Goal: Information Seeking & Learning: Learn about a topic

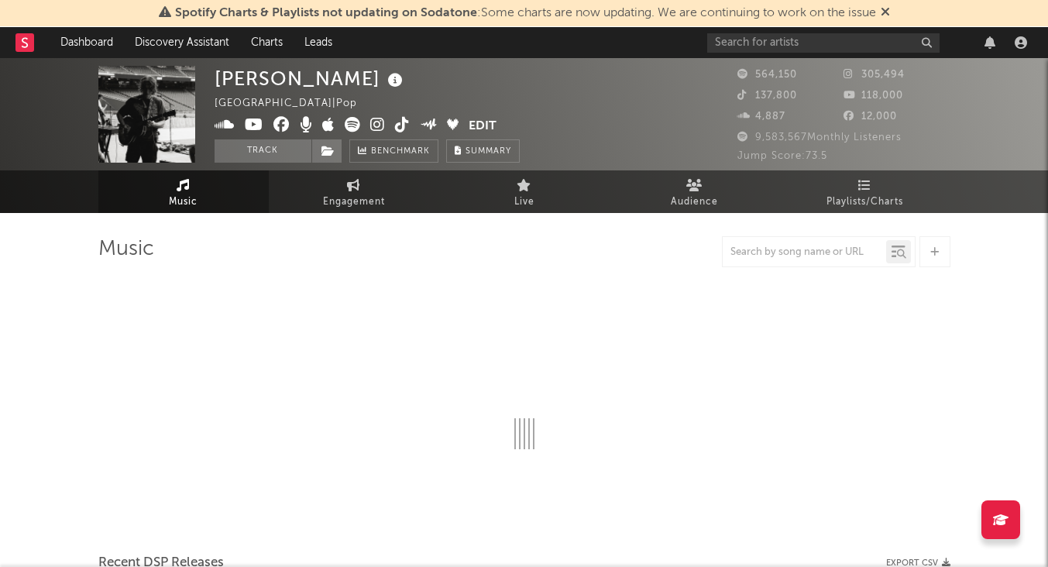
select select "6m"
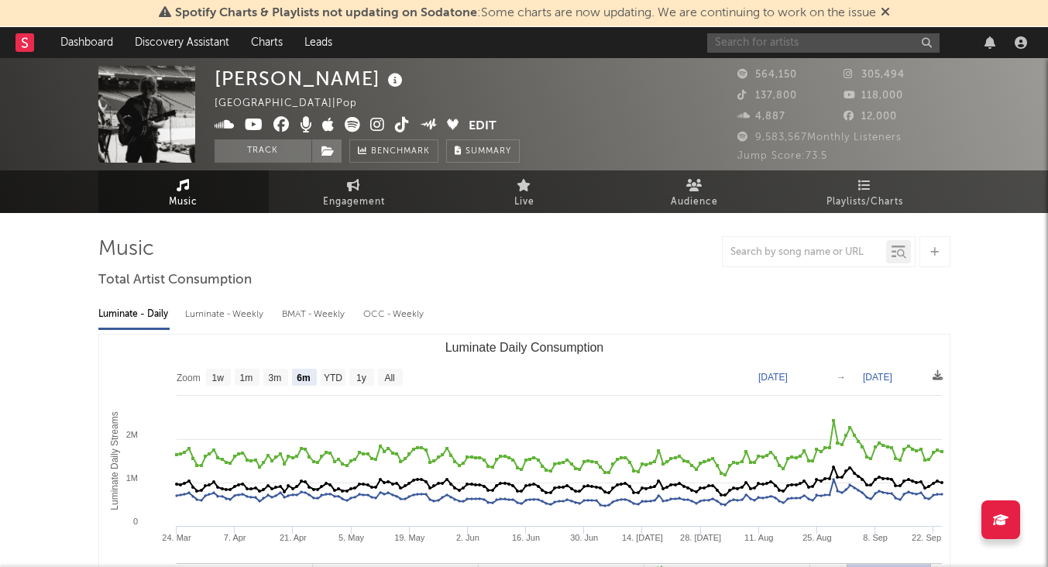
click at [762, 41] on input "text" at bounding box center [823, 42] width 232 height 19
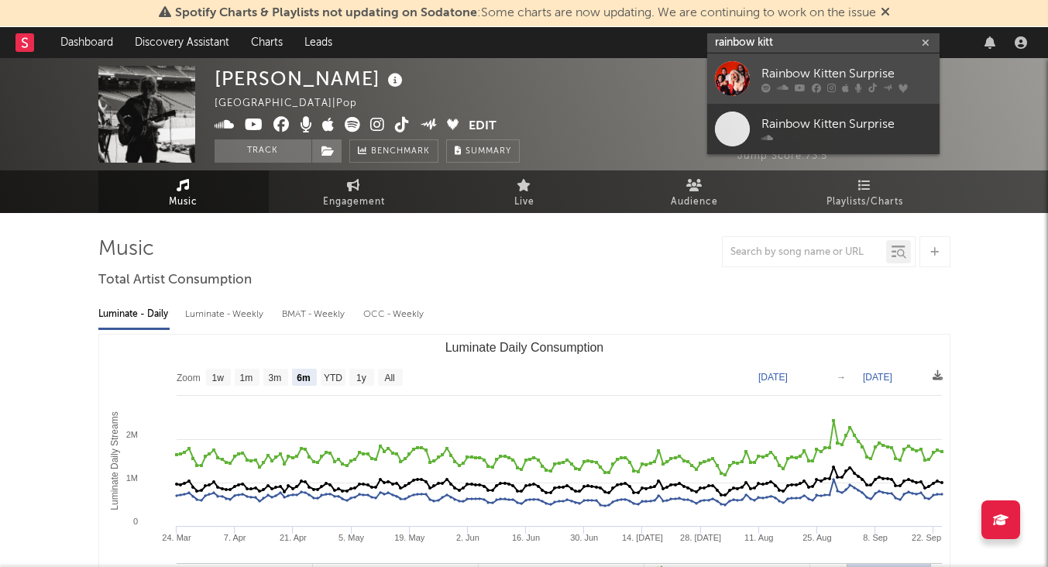
type input "rainbow kitt"
click at [812, 69] on div "Rainbow Kitten Surprise" at bounding box center [846, 73] width 170 height 19
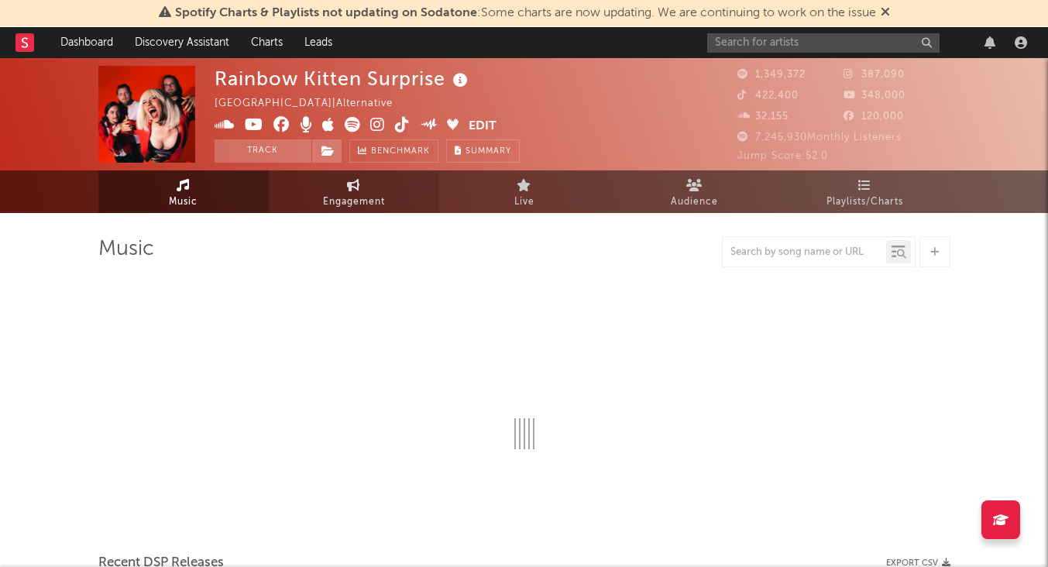
select select "6m"
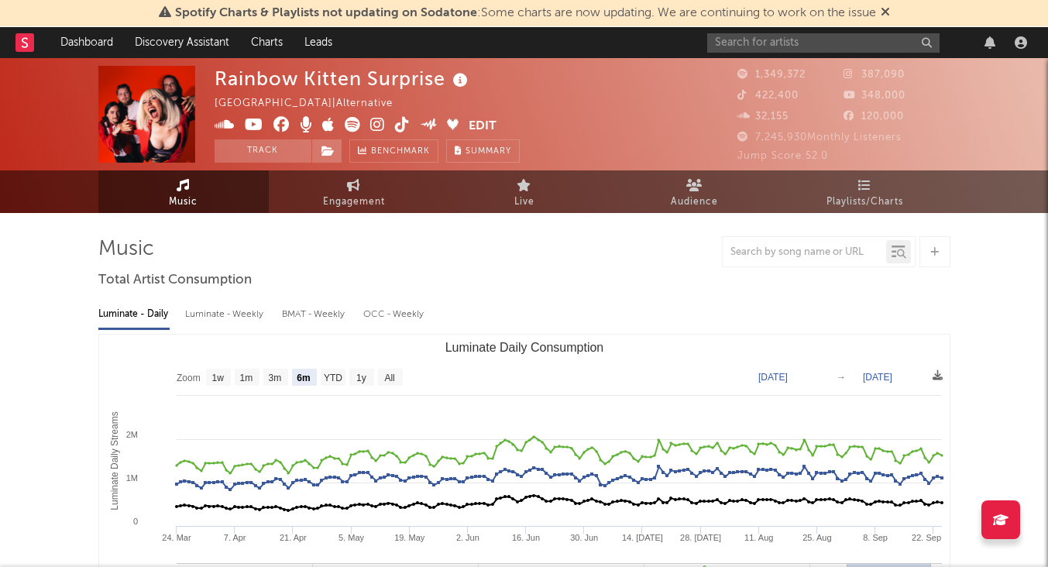
click at [233, 310] on div "Luminate - Weekly" at bounding box center [225, 314] width 81 height 26
select select "6m"
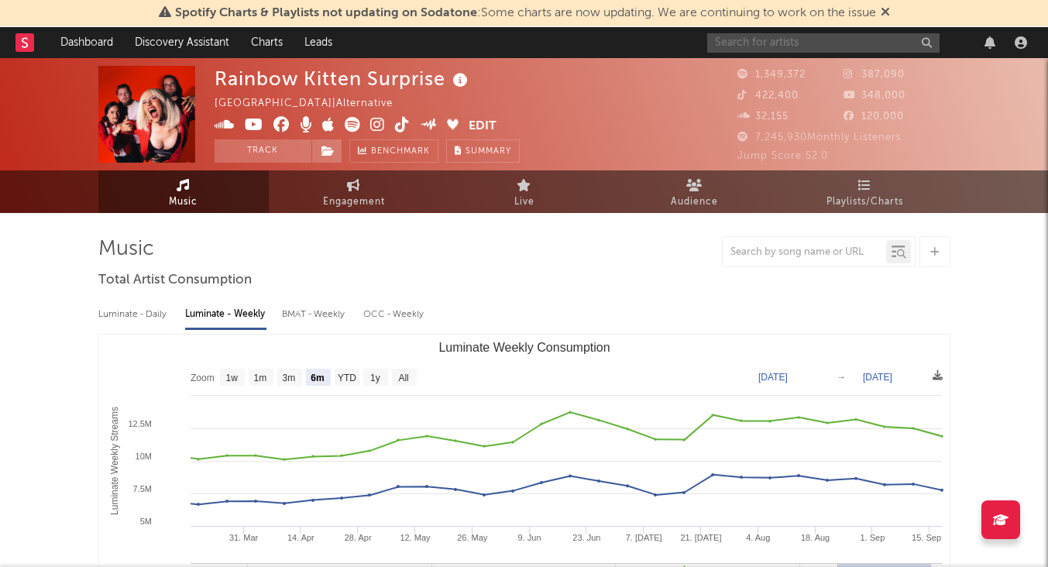
click at [790, 41] on input "text" at bounding box center [823, 42] width 232 height 19
click at [783, 43] on input "text" at bounding box center [823, 42] width 232 height 19
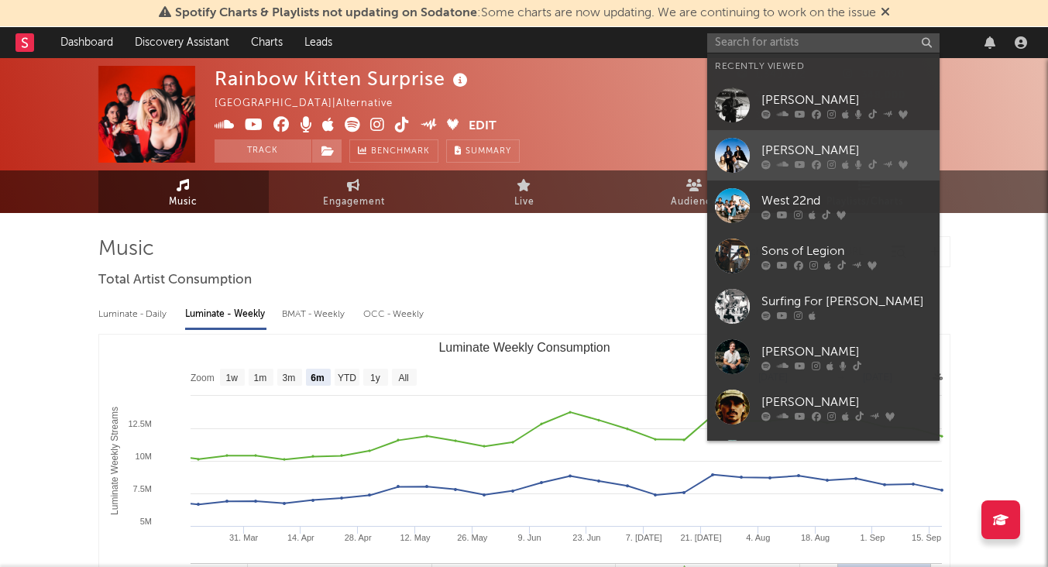
click at [805, 136] on link "[PERSON_NAME]" at bounding box center [823, 155] width 232 height 50
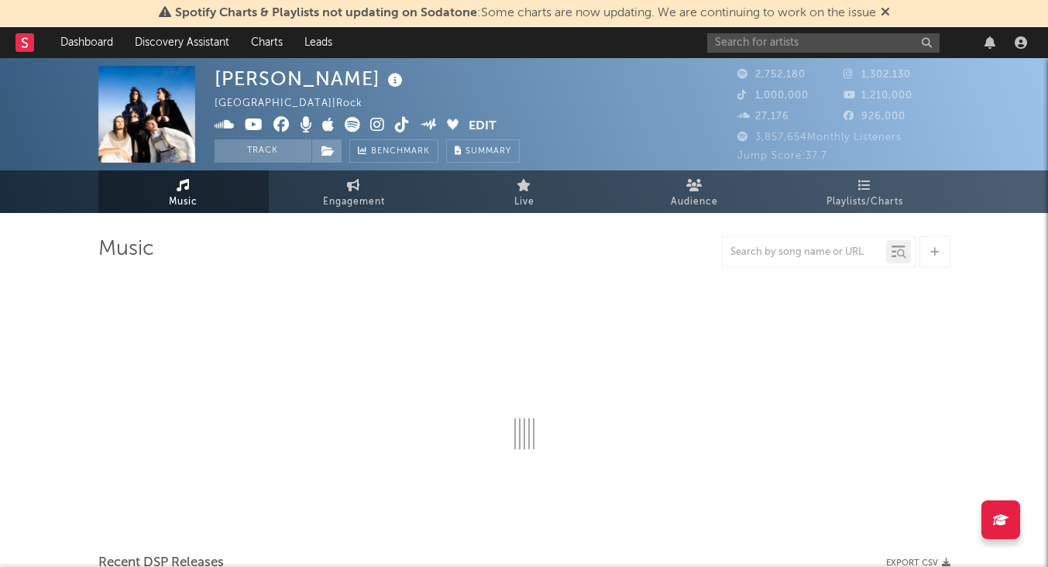
select select "6m"
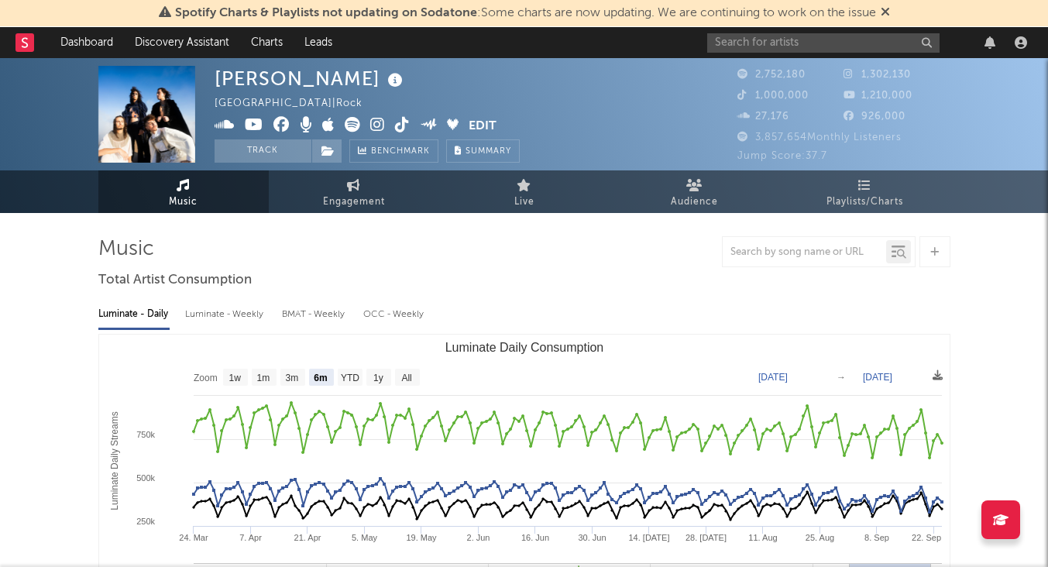
click at [216, 309] on div "Luminate - Weekly" at bounding box center [225, 314] width 81 height 26
select select "6m"
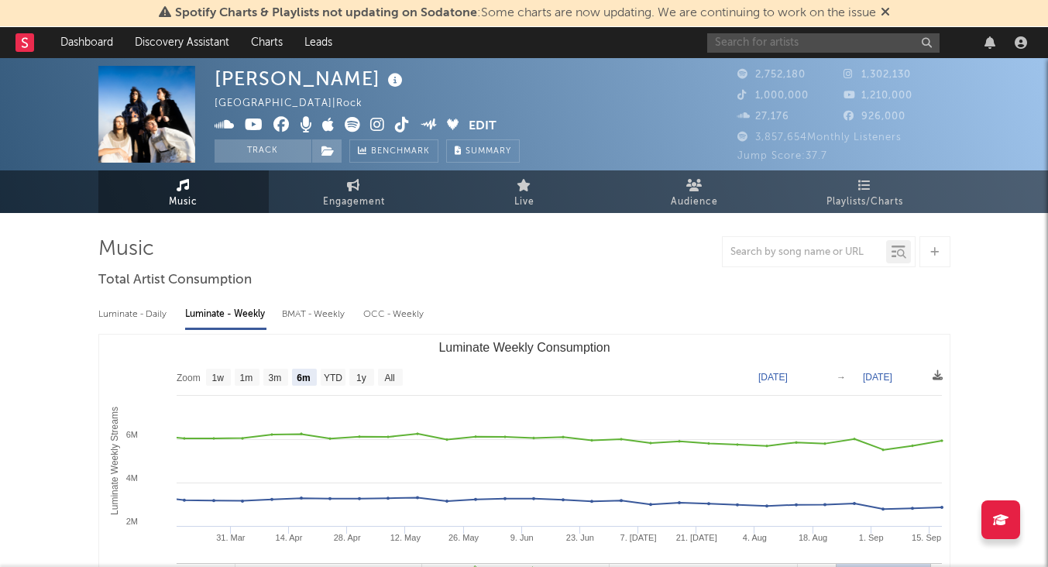
click at [785, 47] on input "text" at bounding box center [823, 42] width 232 height 19
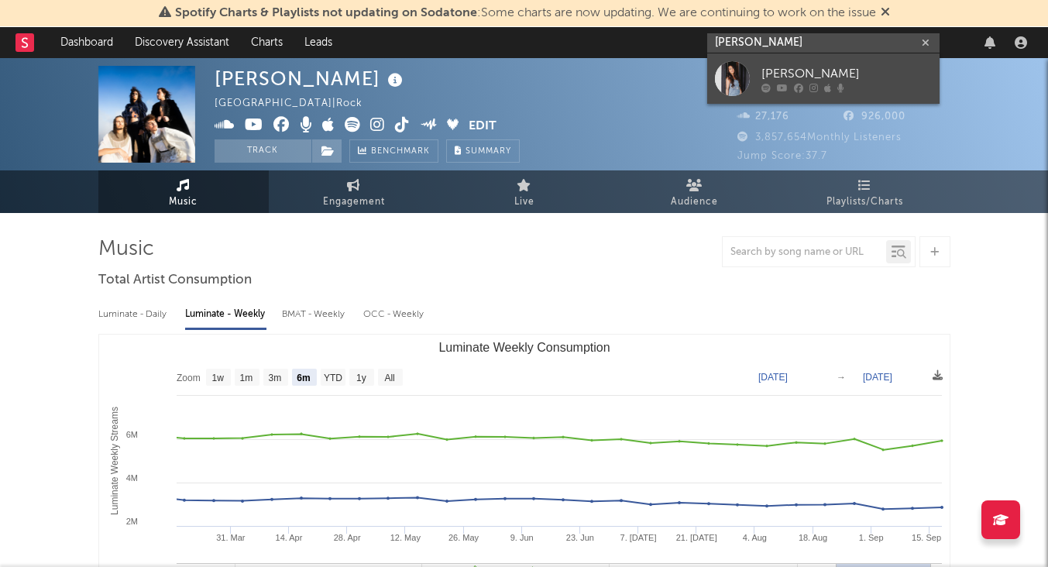
type input "[PERSON_NAME]"
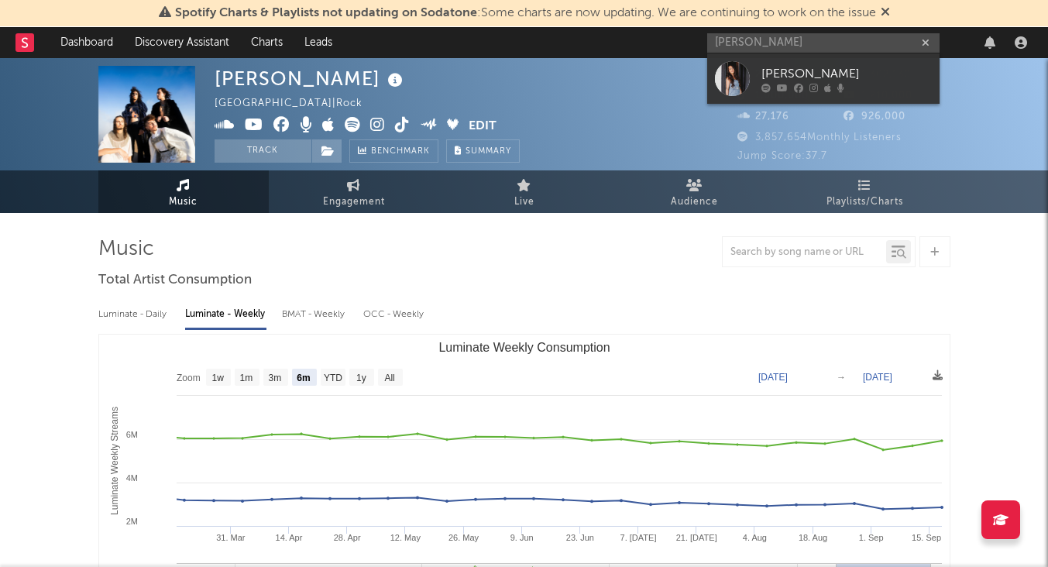
click at [852, 67] on div "[PERSON_NAME]" at bounding box center [846, 73] width 170 height 19
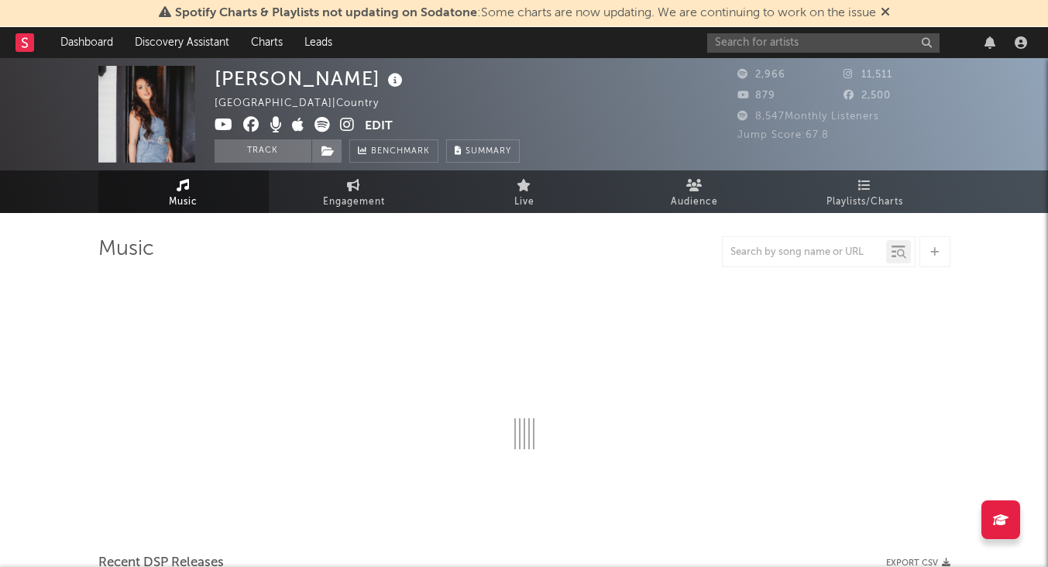
select select "6m"
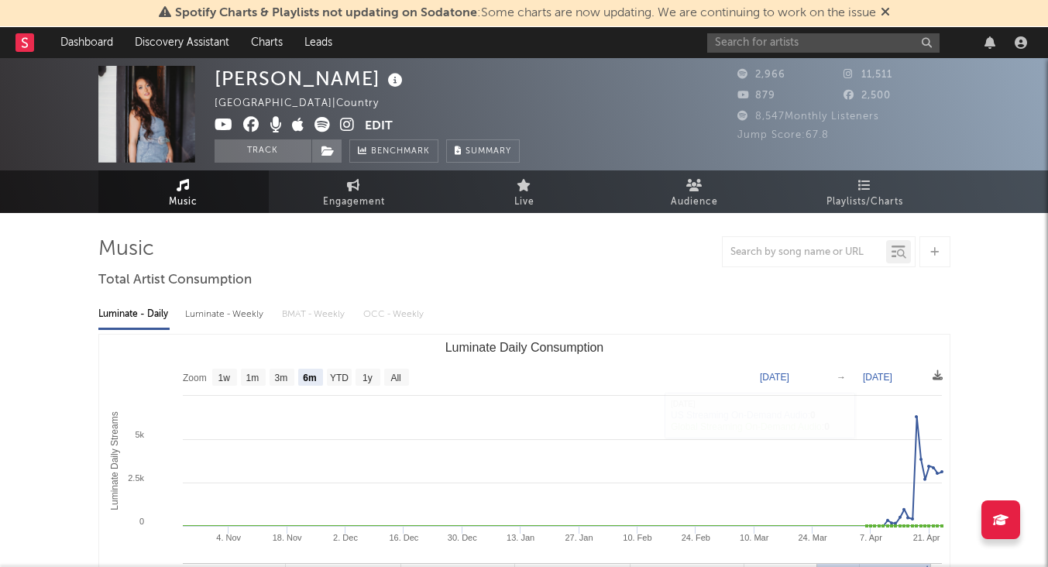
click at [270, 345] on rect "Luminate Daily Consumption" at bounding box center [524, 490] width 850 height 310
click at [261, 335] on icon "Created with Highcharts 10.3.3 Luminate Daily Streams Luminate Daily Consumptio…" at bounding box center [524, 490] width 850 height 310
click at [258, 323] on div "Luminate - Weekly" at bounding box center [225, 314] width 81 height 26
select select "6m"
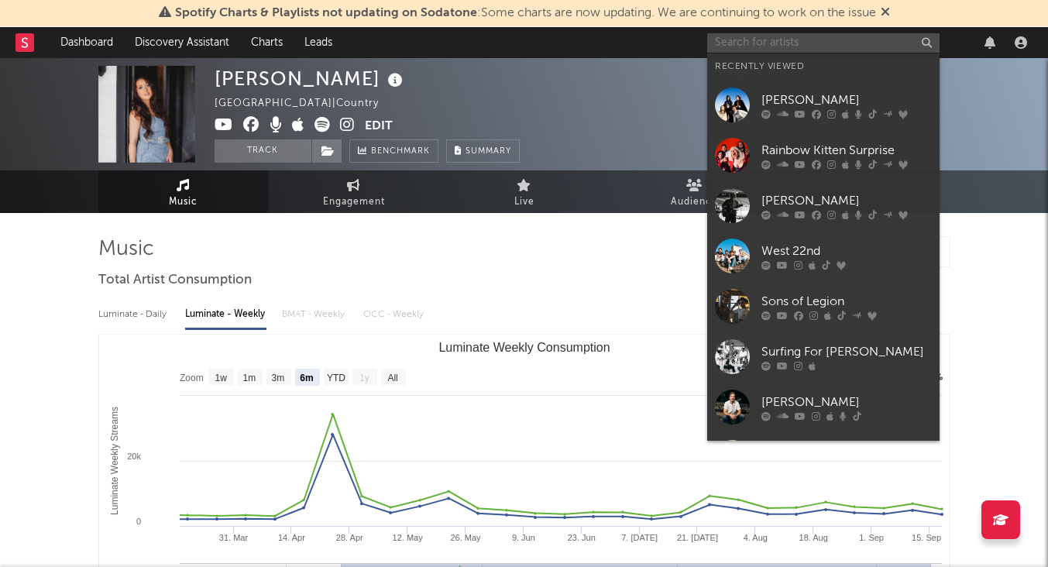
click at [764, 49] on input "text" at bounding box center [823, 42] width 232 height 19
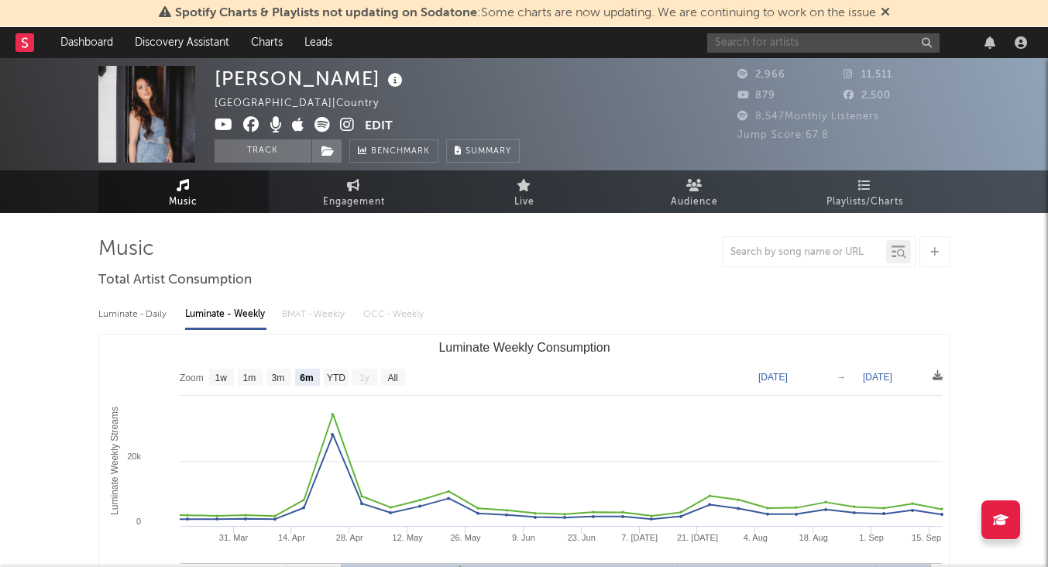
click at [777, 50] on input "text" at bounding box center [823, 42] width 232 height 19
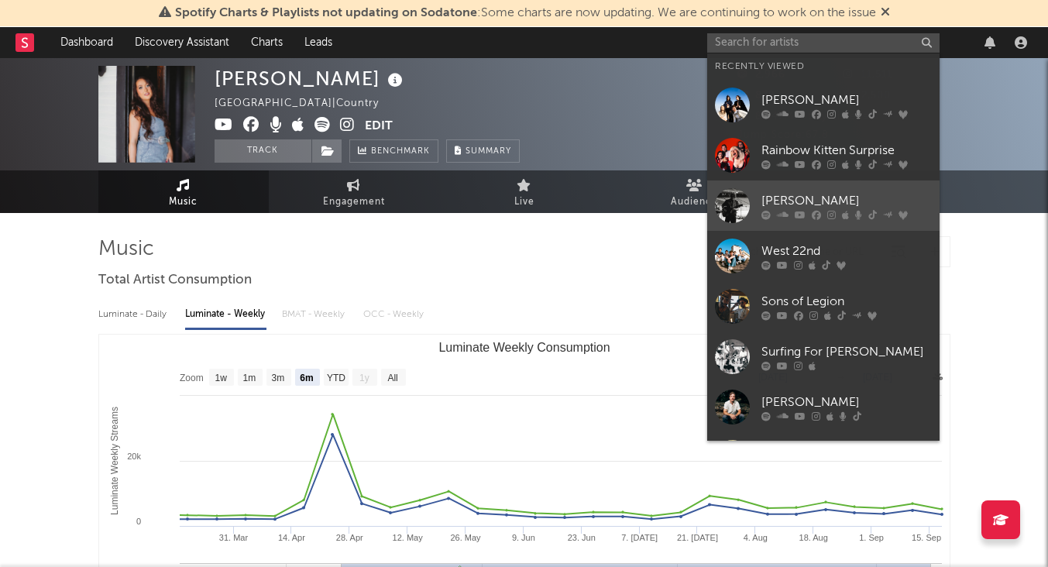
click at [802, 194] on div "[PERSON_NAME]" at bounding box center [846, 200] width 170 height 19
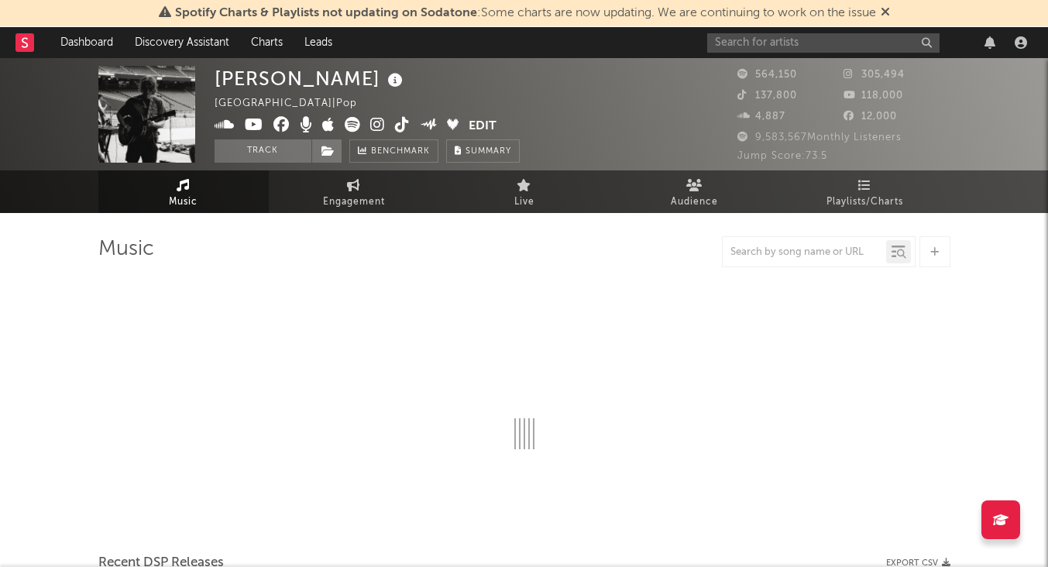
select select "6m"
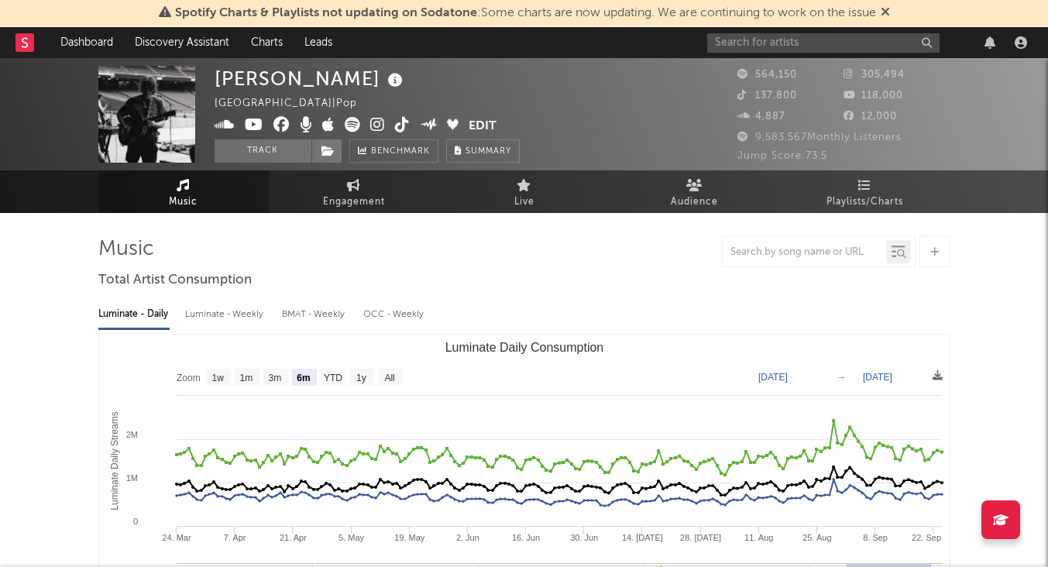
click at [190, 306] on div "Luminate - Weekly" at bounding box center [225, 314] width 81 height 26
select select "6m"
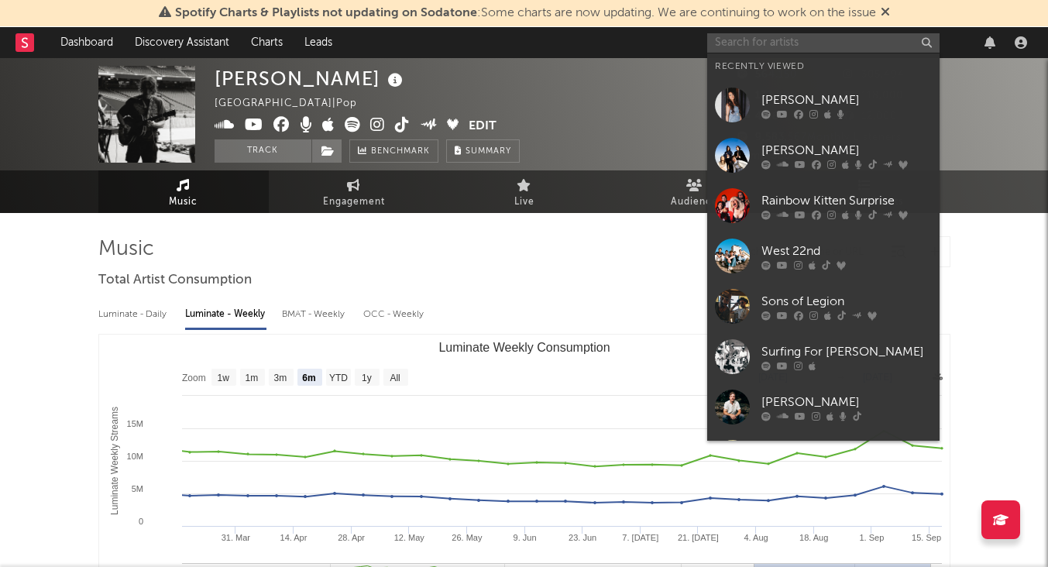
click at [823, 43] on input "text" at bounding box center [823, 42] width 232 height 19
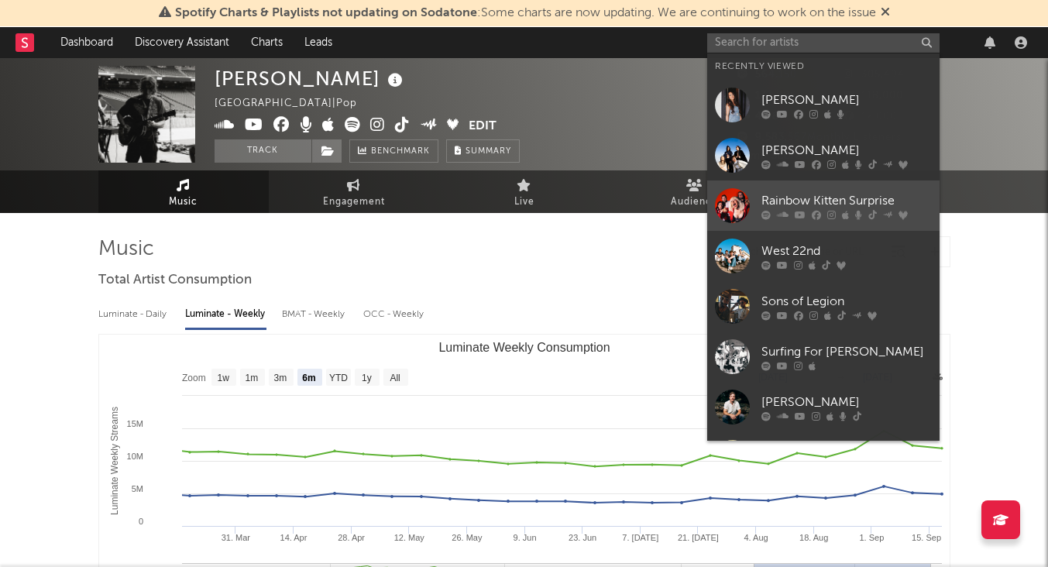
click at [818, 191] on div "Rainbow Kitten Surprise" at bounding box center [846, 200] width 170 height 19
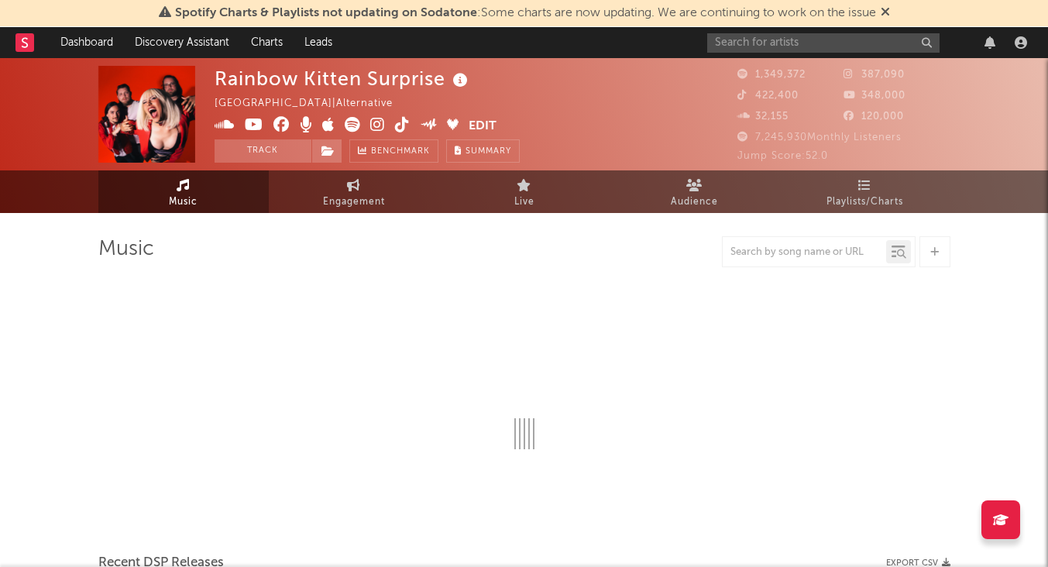
select select "6m"
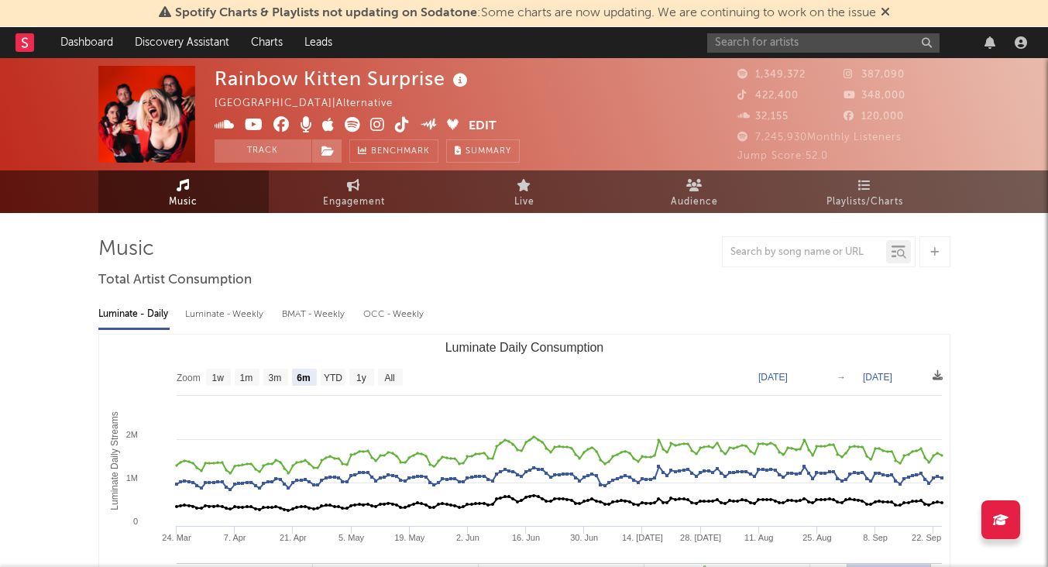
click at [252, 319] on div "Luminate - Weekly" at bounding box center [225, 314] width 81 height 26
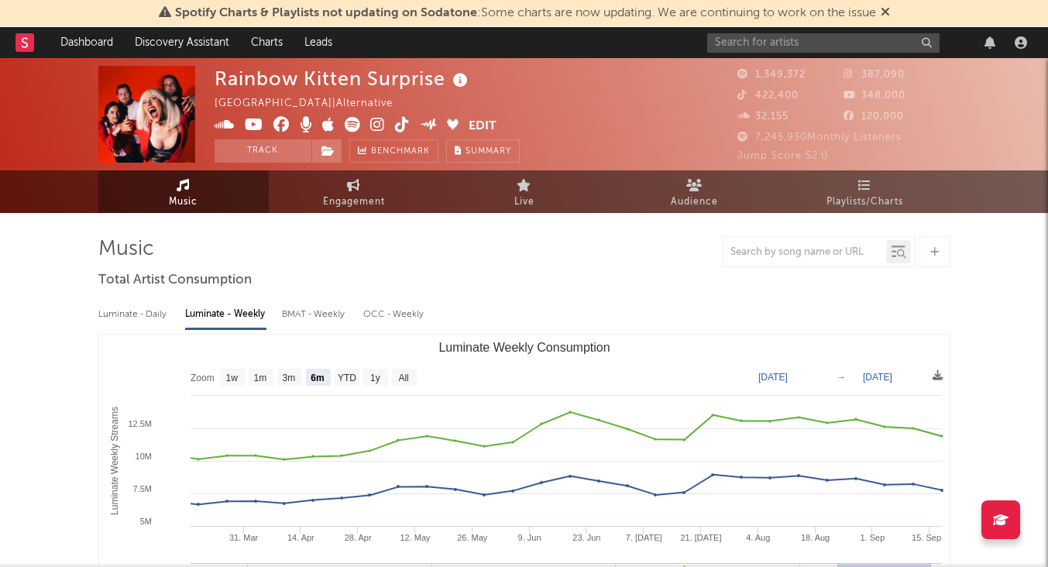
click at [397, 386] on rect "Luminate Weekly Consumption" at bounding box center [524, 490] width 850 height 310
click at [403, 380] on text "All" at bounding box center [403, 377] width 10 height 11
select select "All"
type input "[DATE]"
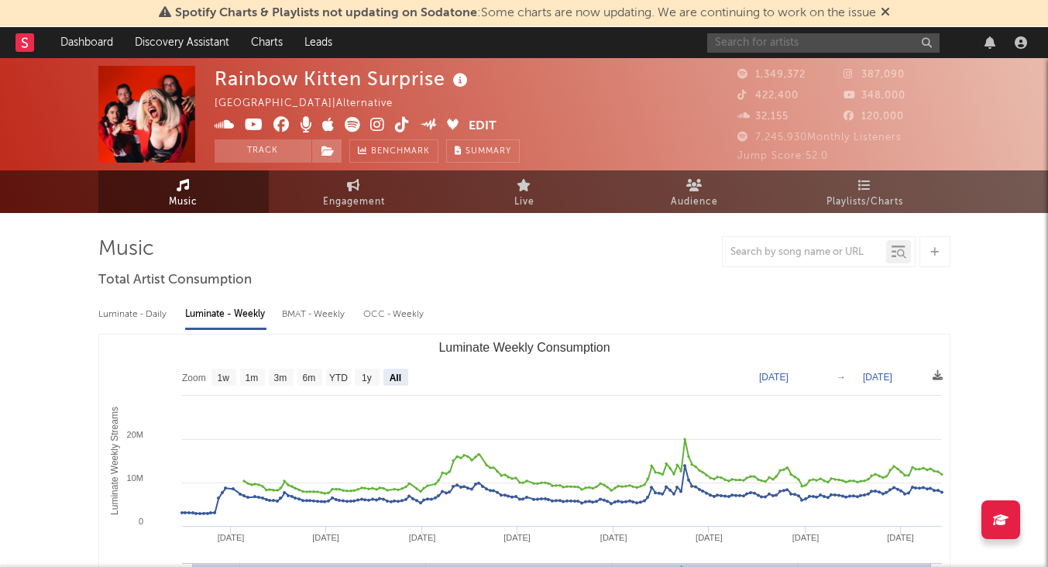
click at [795, 43] on input "text" at bounding box center [823, 42] width 232 height 19
click at [362, 198] on span "Engagement" at bounding box center [354, 202] width 62 height 19
select select "1w"
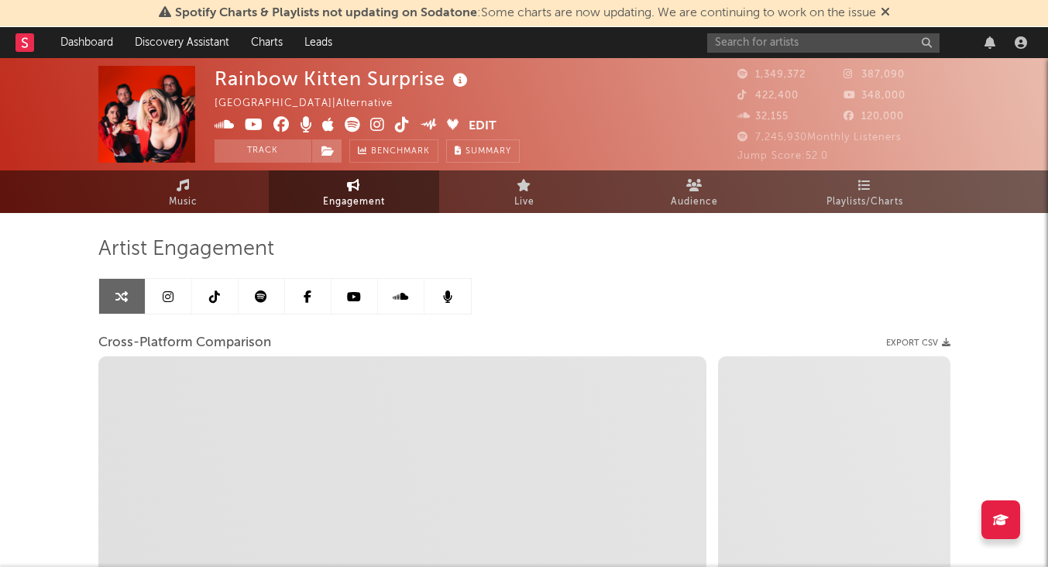
select select "1m"
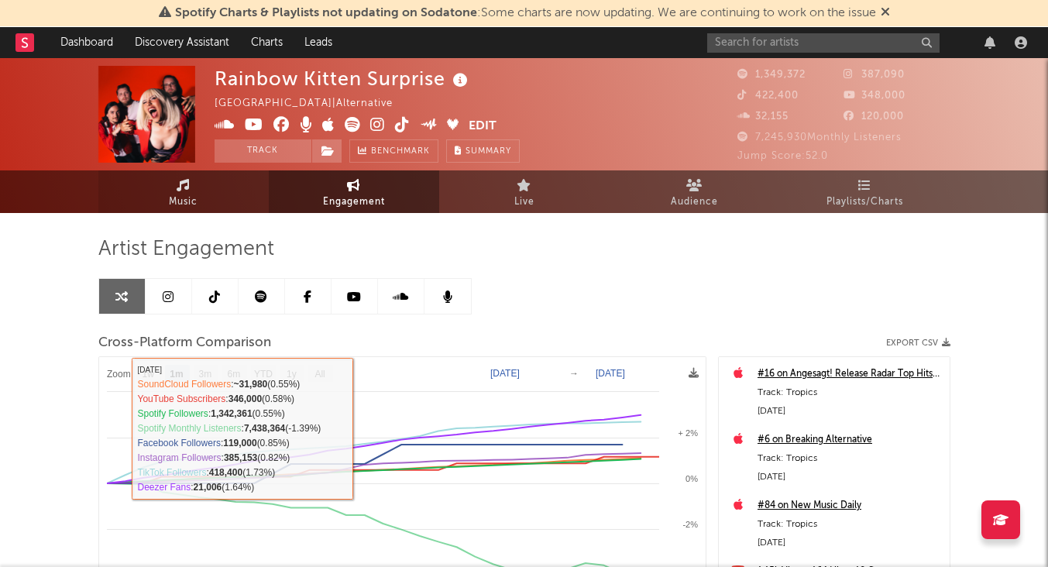
click at [178, 197] on span "Music" at bounding box center [183, 202] width 29 height 19
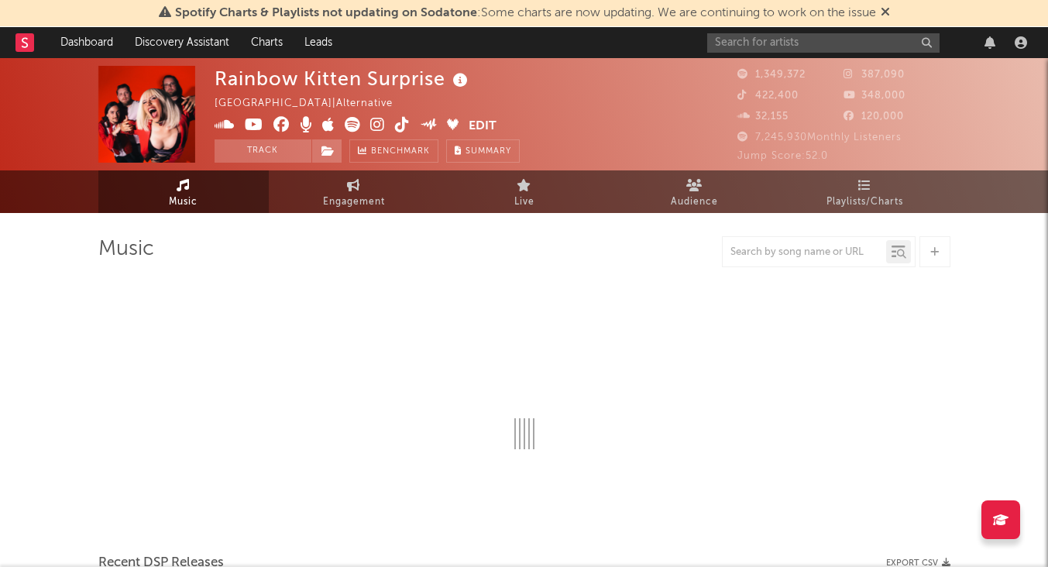
select select "6m"
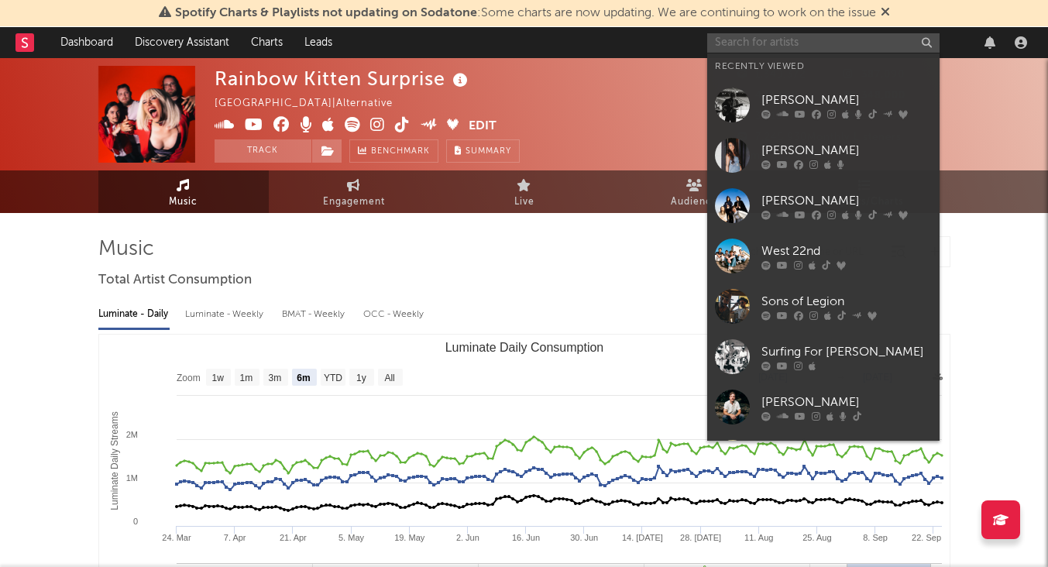
click at [750, 50] on input "text" at bounding box center [823, 42] width 232 height 19
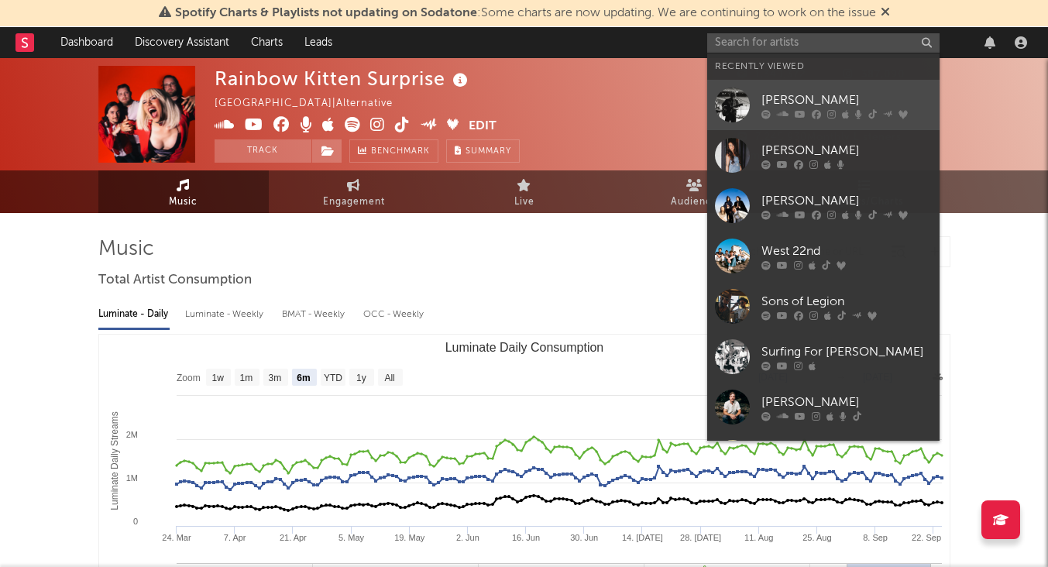
click at [836, 97] on div "[PERSON_NAME]" at bounding box center [846, 100] width 170 height 19
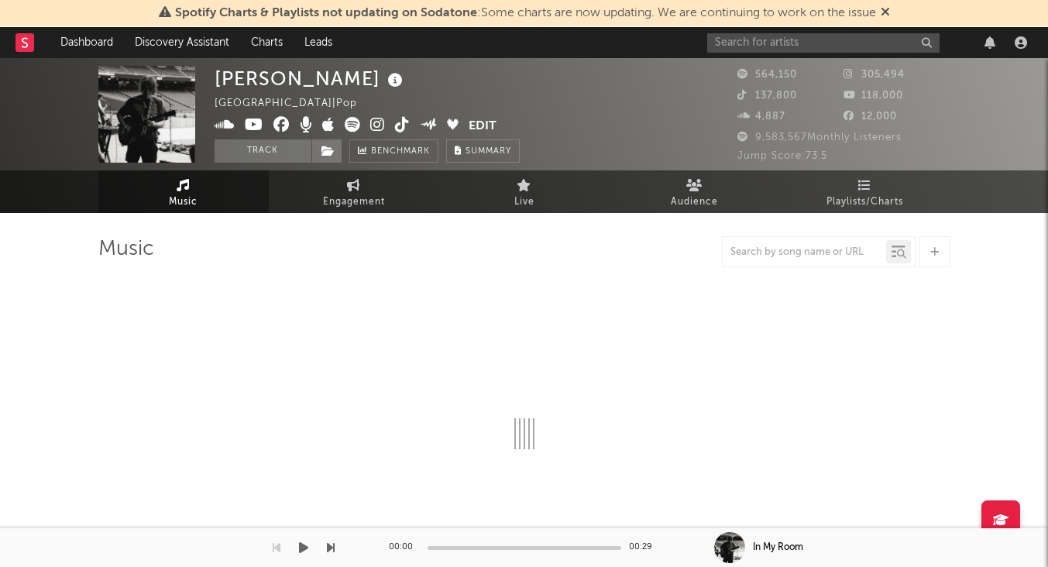
select select "6m"
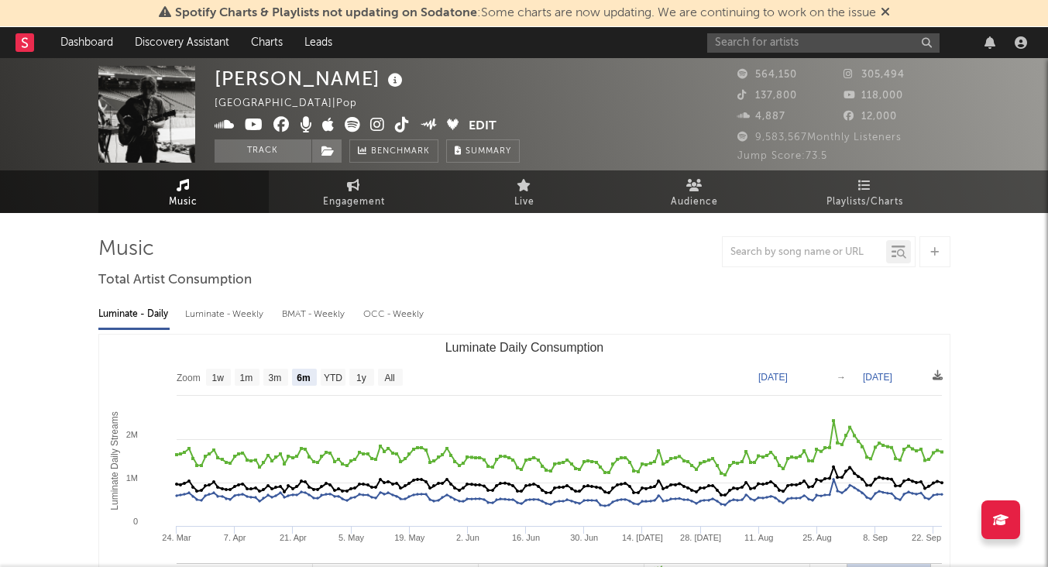
click at [223, 307] on div "Luminate - Weekly" at bounding box center [225, 314] width 81 height 26
select select "6m"
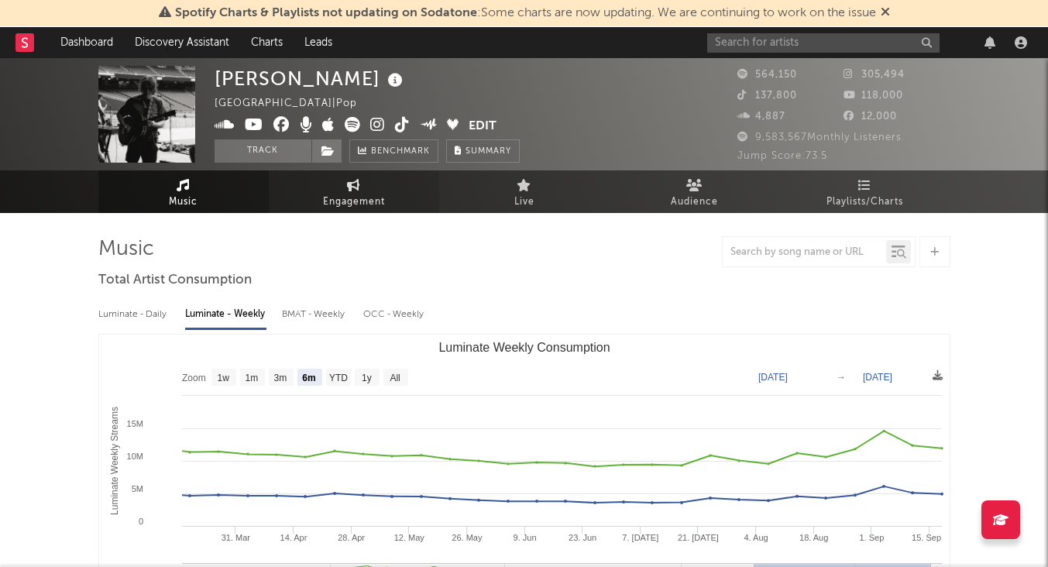
click at [379, 199] on span "Engagement" at bounding box center [354, 202] width 62 height 19
select select "1w"
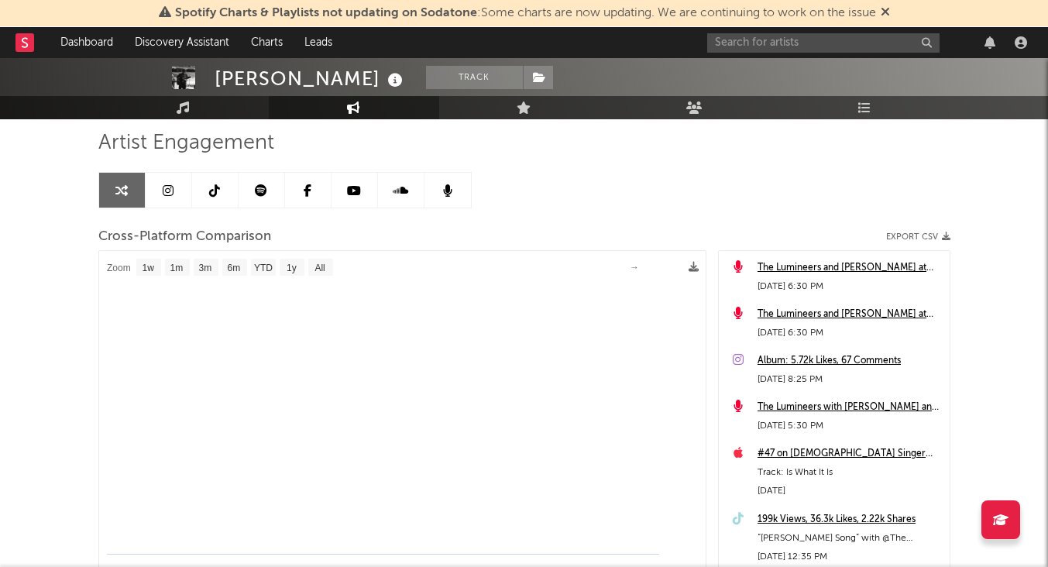
scroll to position [76, 0]
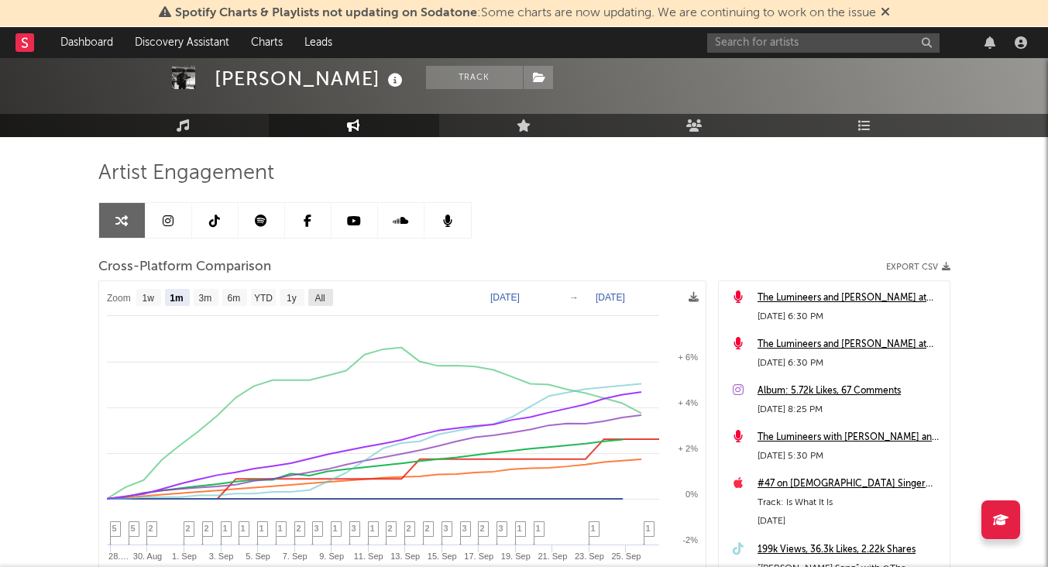
click at [328, 300] on rect at bounding box center [320, 297] width 25 height 17
select select "All"
type input "[DATE]"
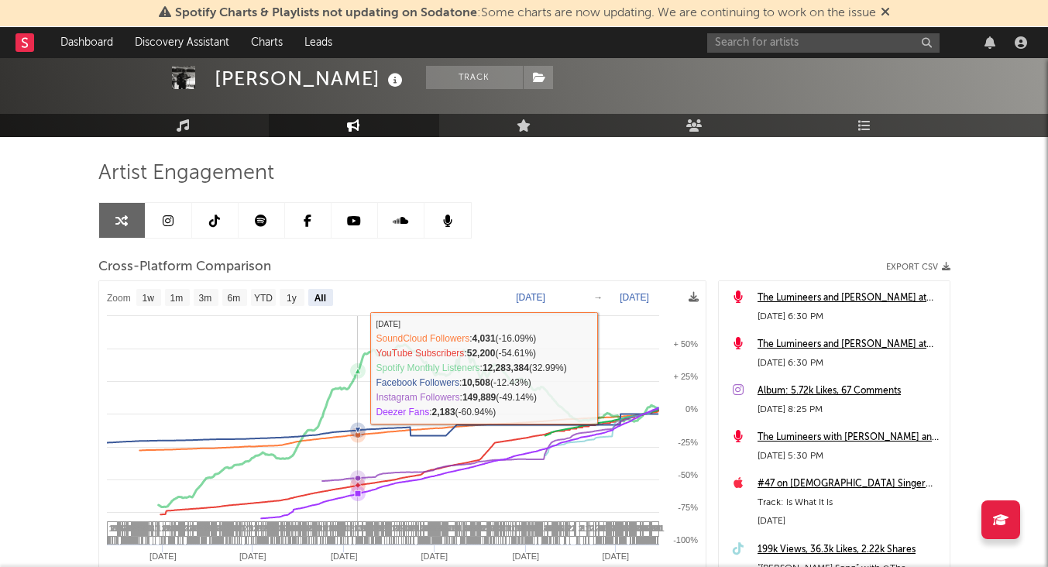
select select "All"
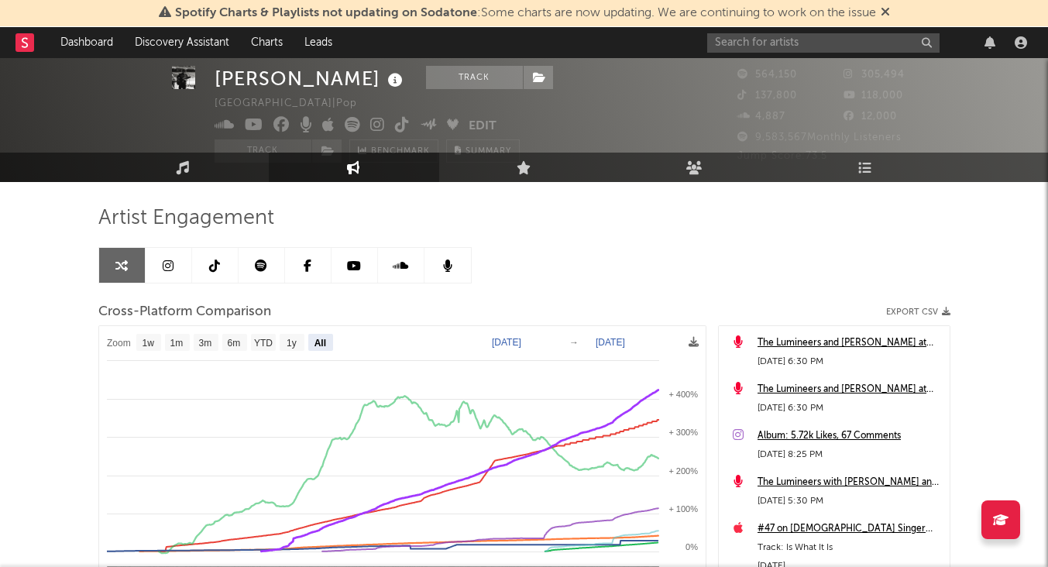
scroll to position [0, 0]
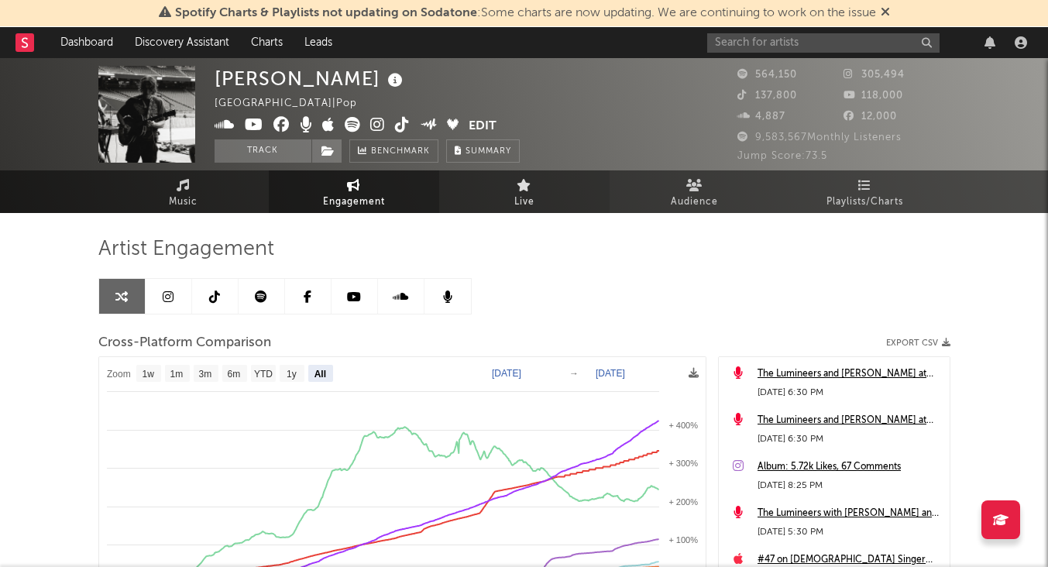
click at [485, 211] on link "Live" at bounding box center [524, 191] width 170 height 43
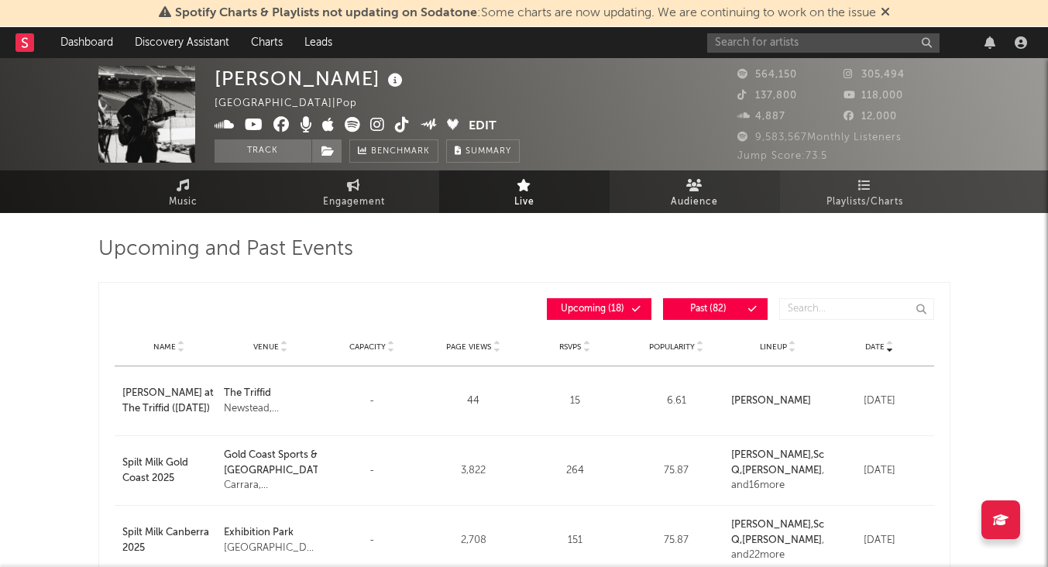
click at [700, 188] on icon at bounding box center [694, 185] width 16 height 12
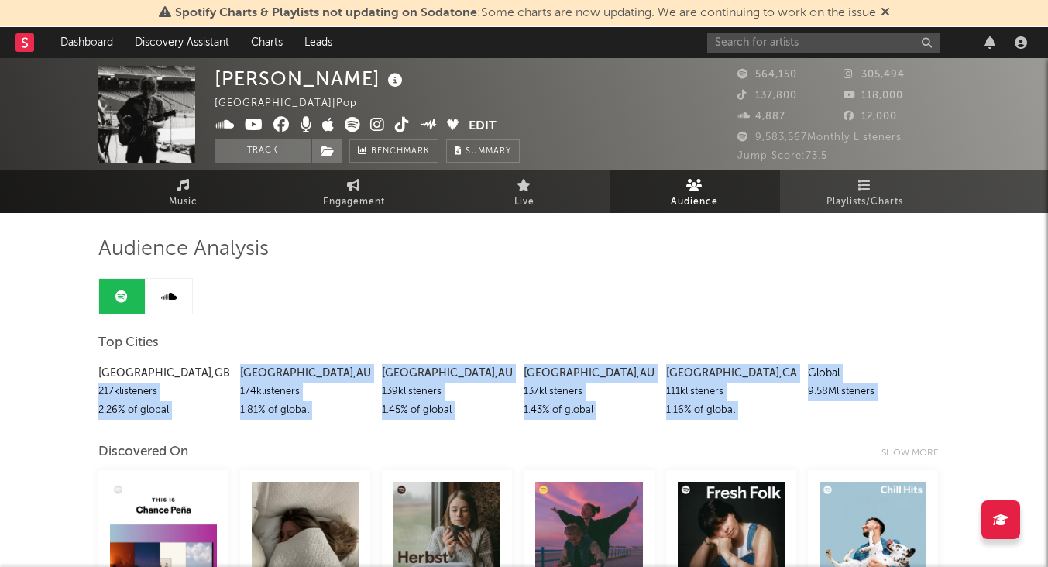
drag, startPoint x: 101, startPoint y: 391, endPoint x: 441, endPoint y: 432, distance: 342.4
click at [460, 416] on div "1.45 % of global" at bounding box center [447, 410] width 130 height 19
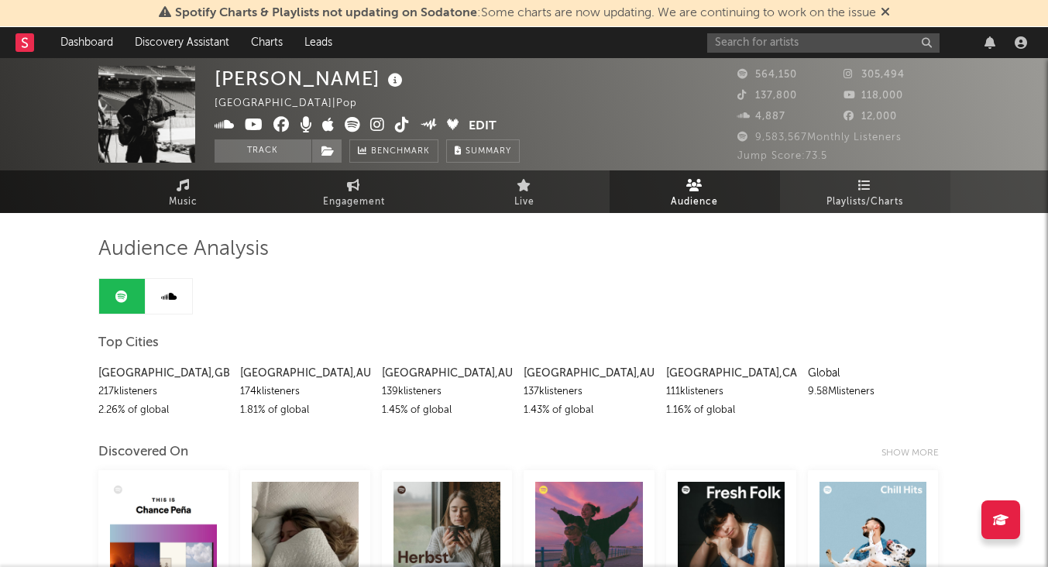
click at [862, 205] on span "Playlists/Charts" at bounding box center [864, 202] width 77 height 19
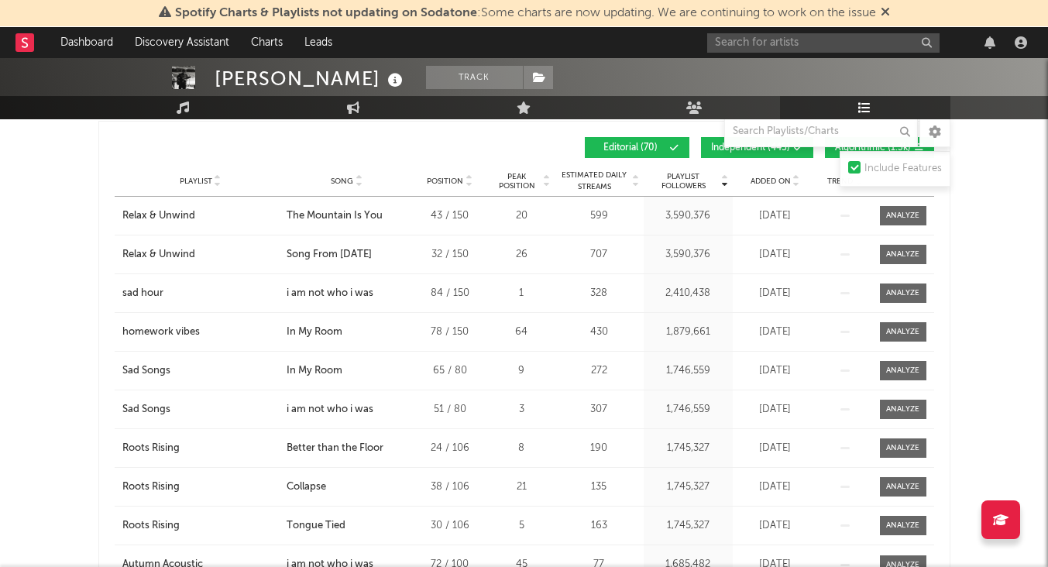
scroll to position [245, 0]
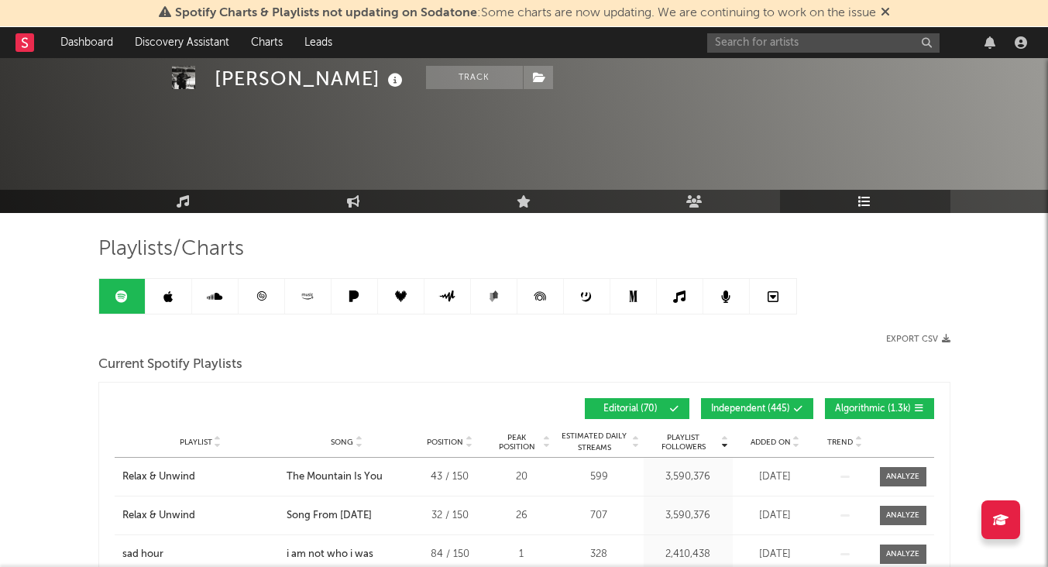
scroll to position [234, 0]
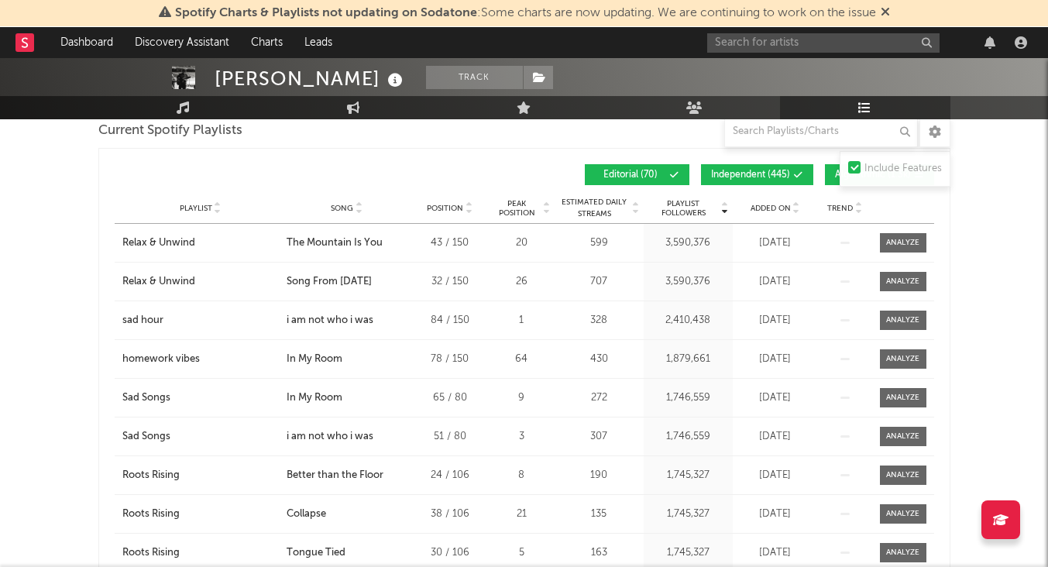
click at [527, 245] on div "20" at bounding box center [522, 242] width 58 height 15
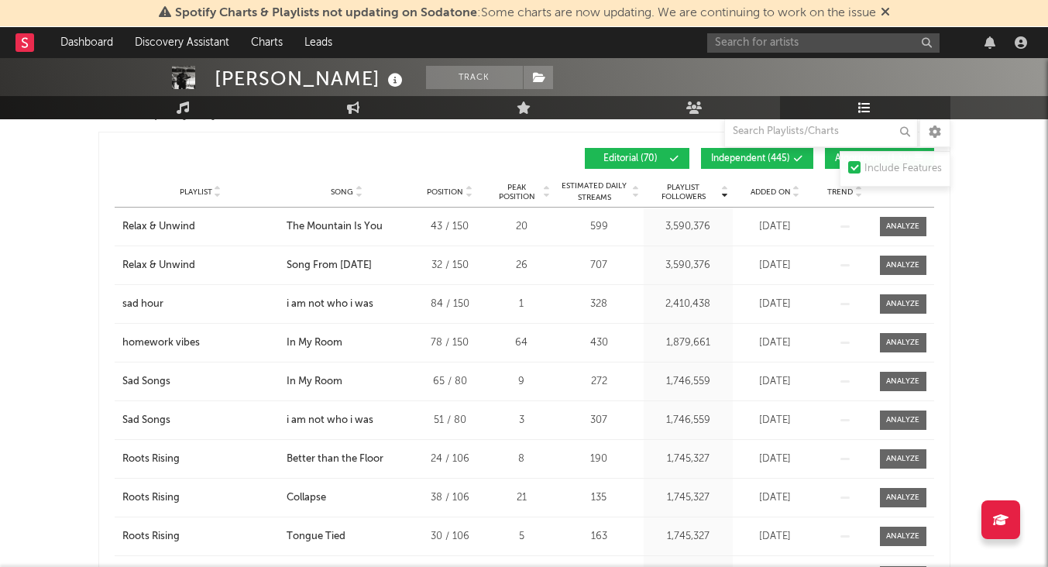
scroll to position [248, 0]
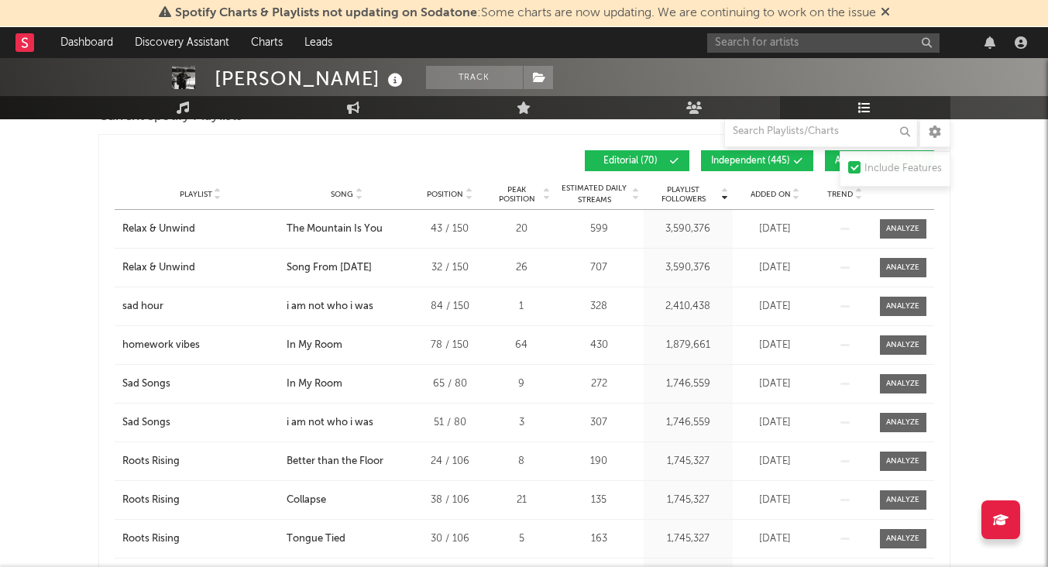
click at [496, 196] on span "Peak Position" at bounding box center [517, 194] width 49 height 19
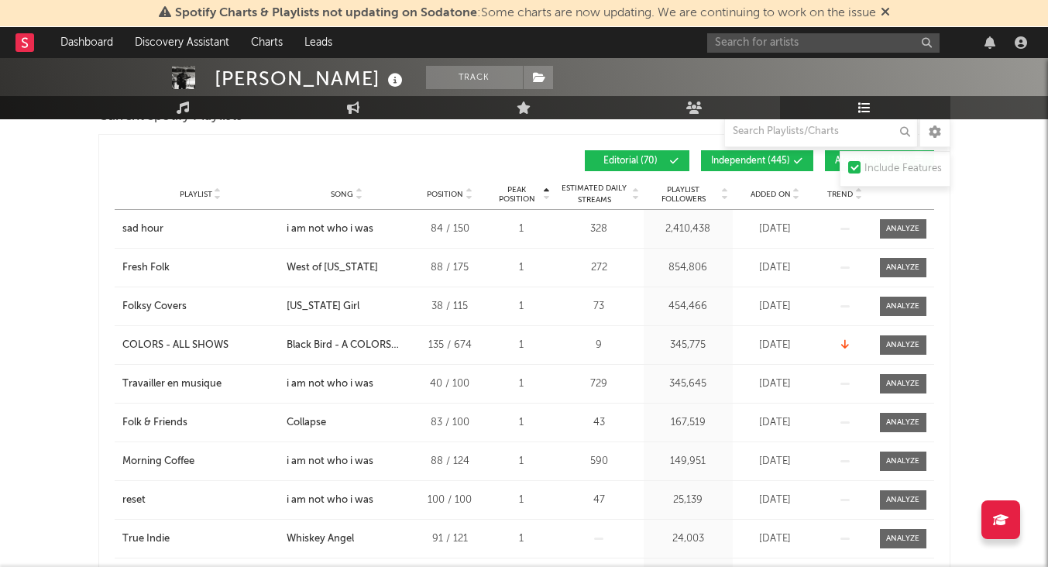
click at [442, 191] on span "Position" at bounding box center [445, 194] width 36 height 9
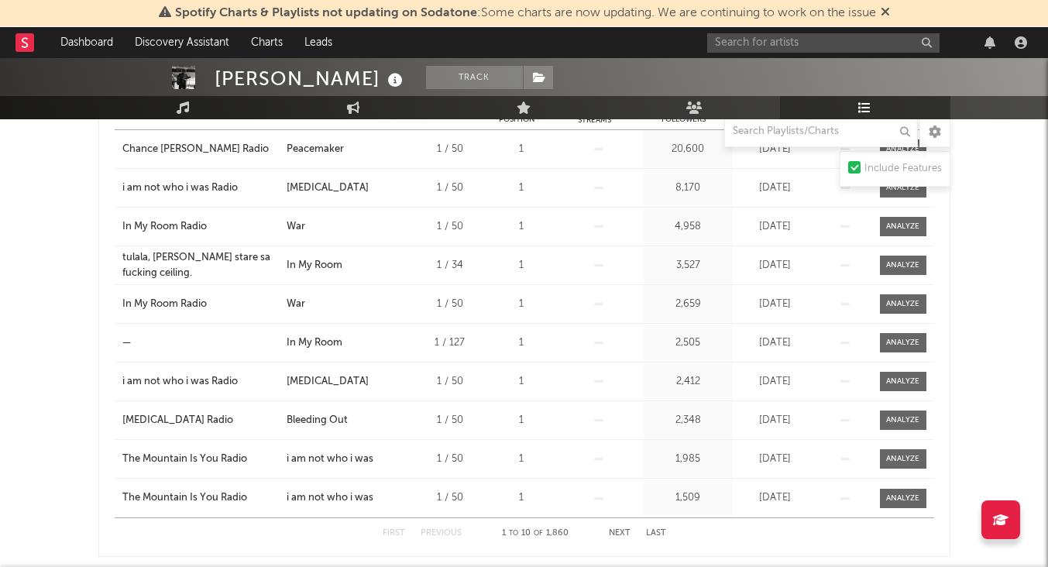
scroll to position [367, 0]
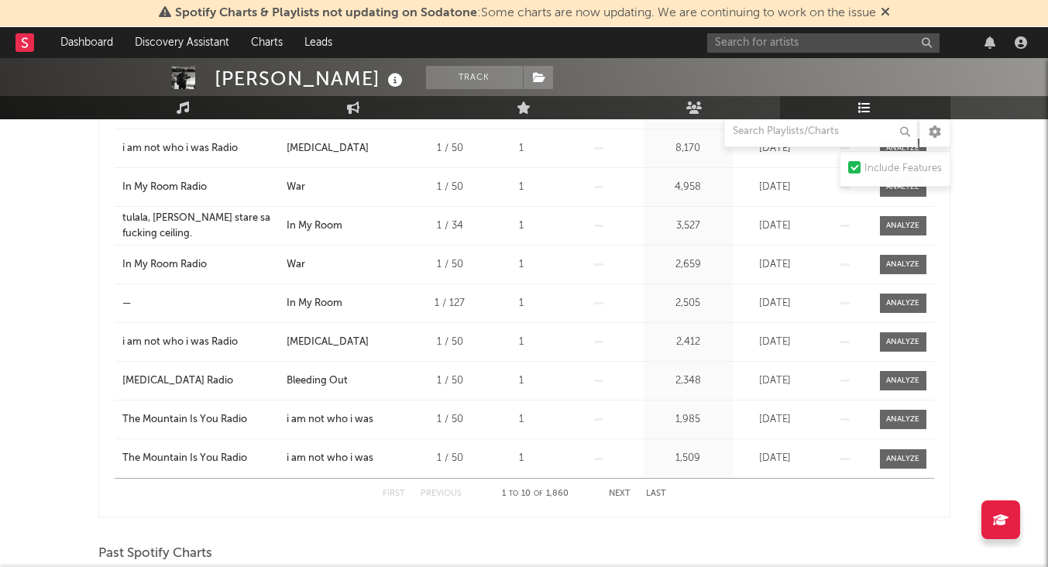
click at [619, 496] on button "Next" at bounding box center [620, 493] width 22 height 9
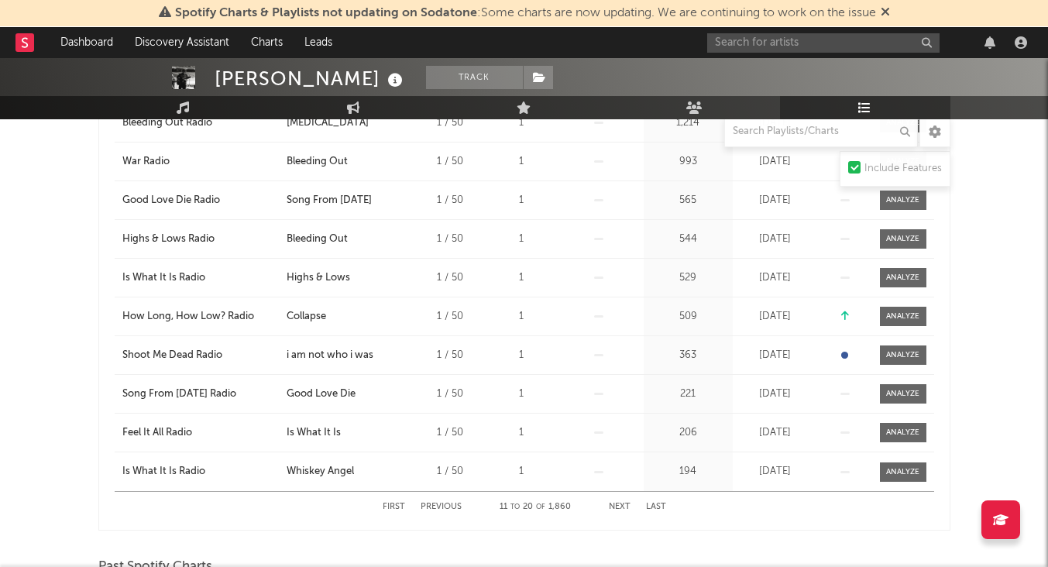
scroll to position [353, 0]
click at [620, 510] on button "Next" at bounding box center [620, 507] width 22 height 9
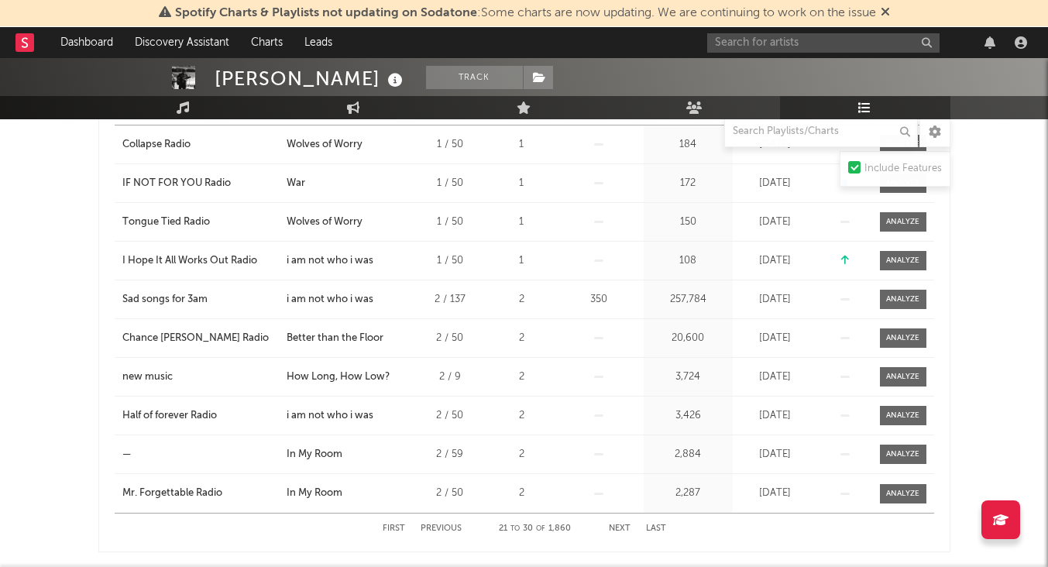
scroll to position [338, 0]
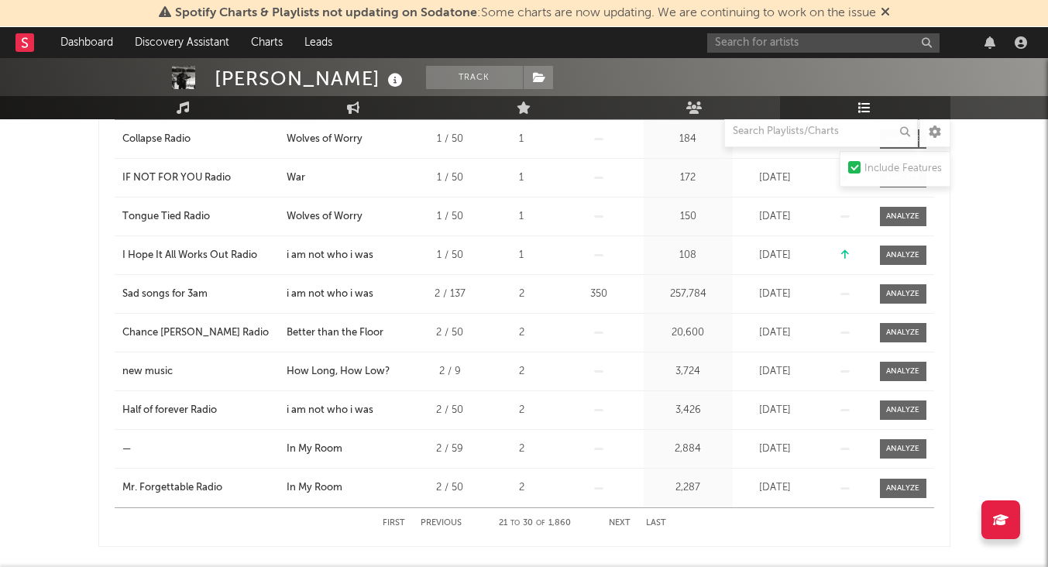
click at [440, 520] on button "Previous" at bounding box center [440, 523] width 41 height 9
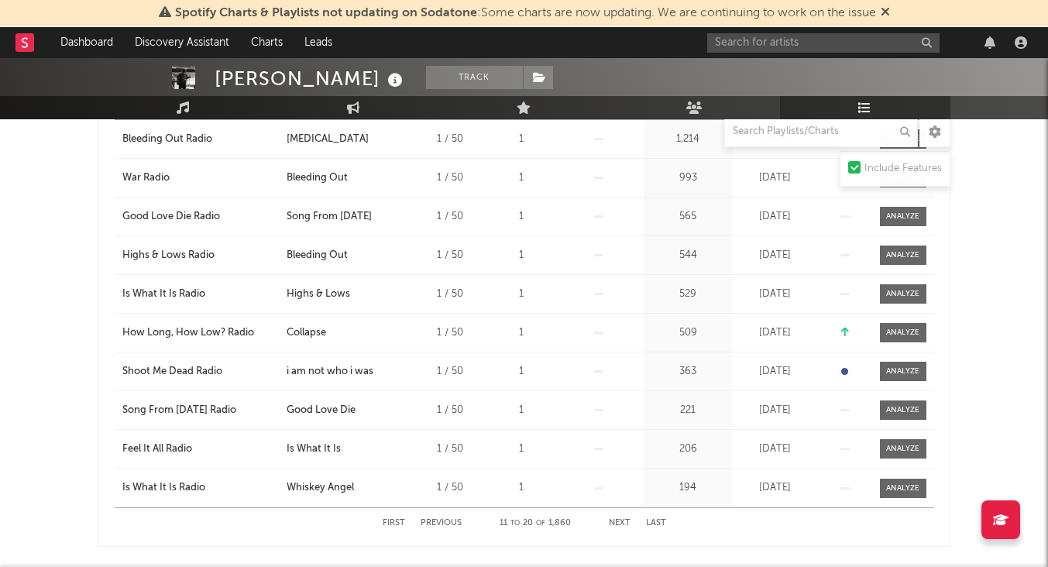
click at [440, 520] on button "Previous" at bounding box center [440, 523] width 41 height 9
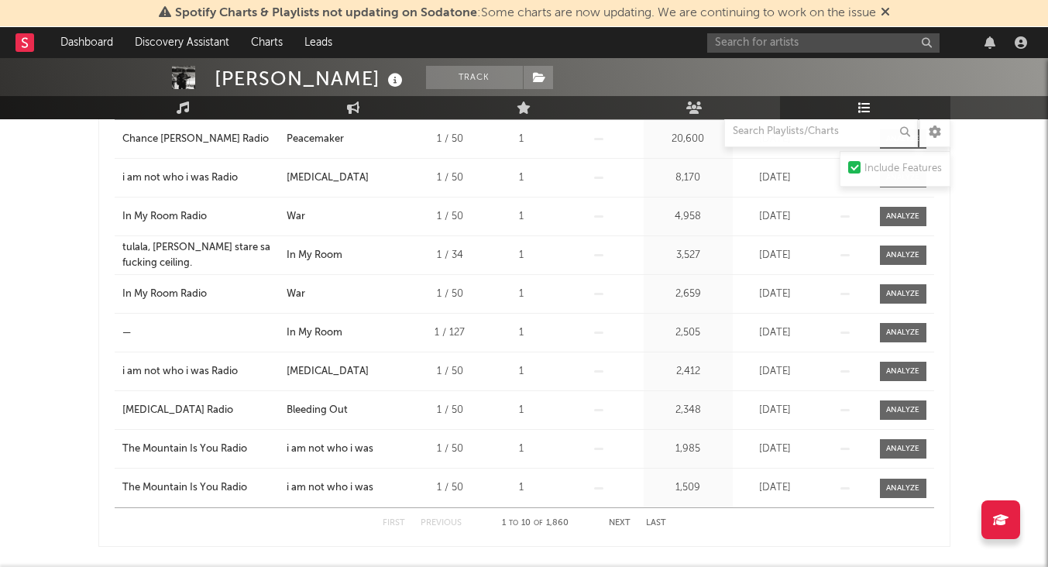
scroll to position [338, 0]
click at [621, 520] on button "Next" at bounding box center [620, 522] width 22 height 9
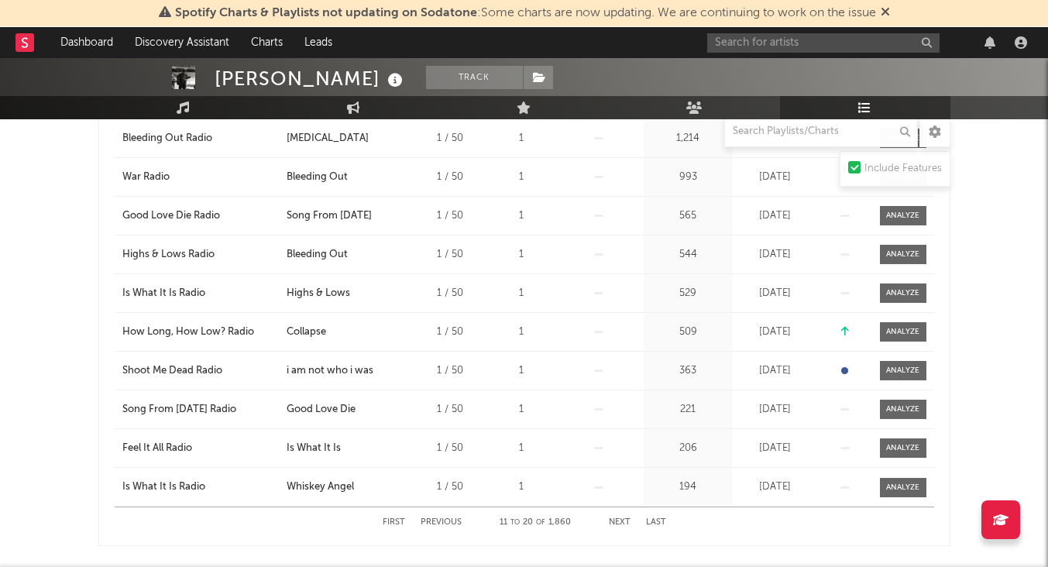
click at [621, 520] on button "Next" at bounding box center [620, 522] width 22 height 9
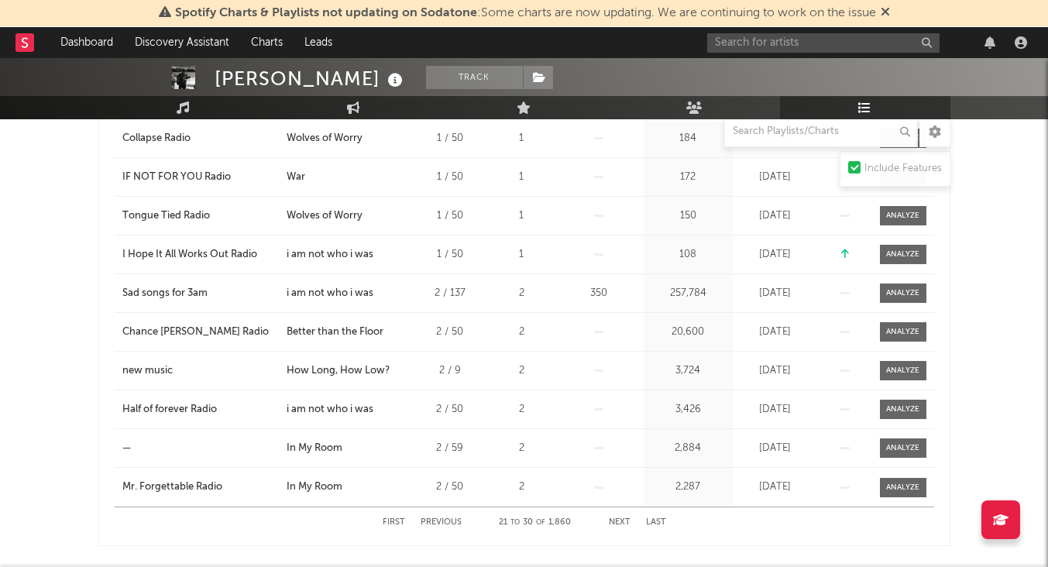
click at [621, 520] on button "Next" at bounding box center [620, 522] width 22 height 9
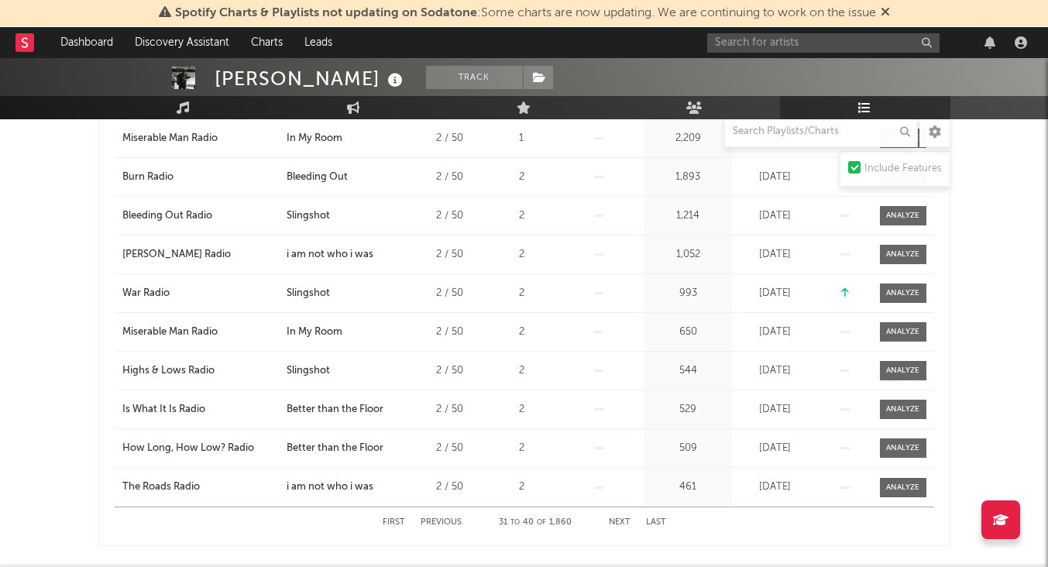
click at [621, 520] on button "Next" at bounding box center [620, 522] width 22 height 9
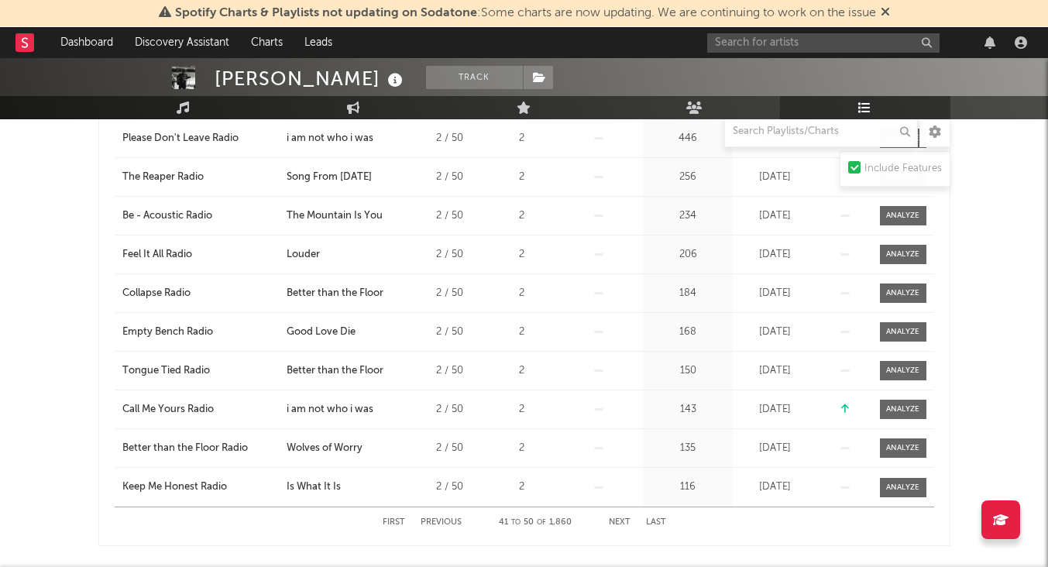
click at [621, 520] on button "Next" at bounding box center [620, 522] width 22 height 9
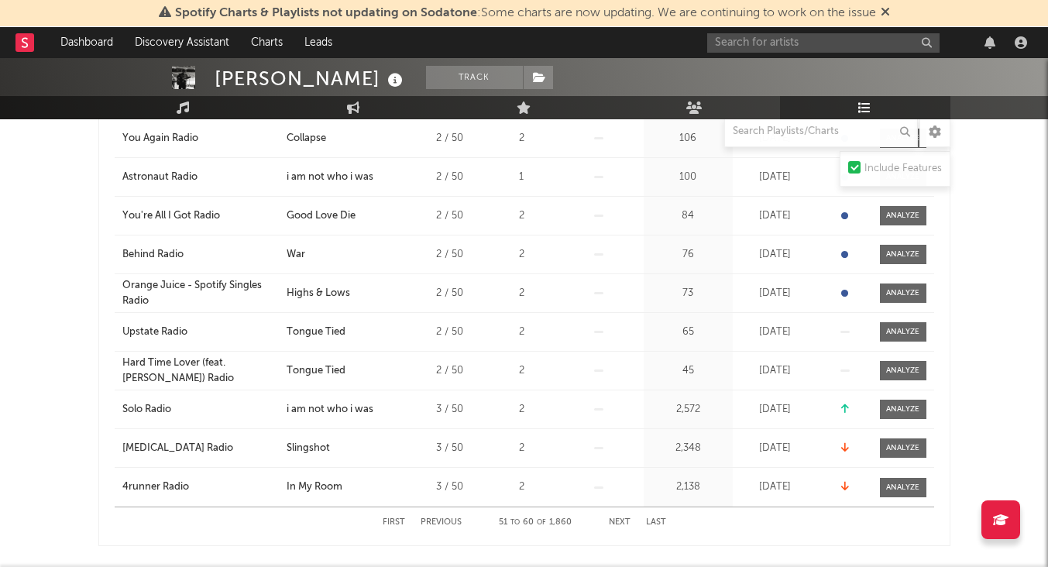
click at [621, 520] on button "Next" at bounding box center [620, 522] width 22 height 9
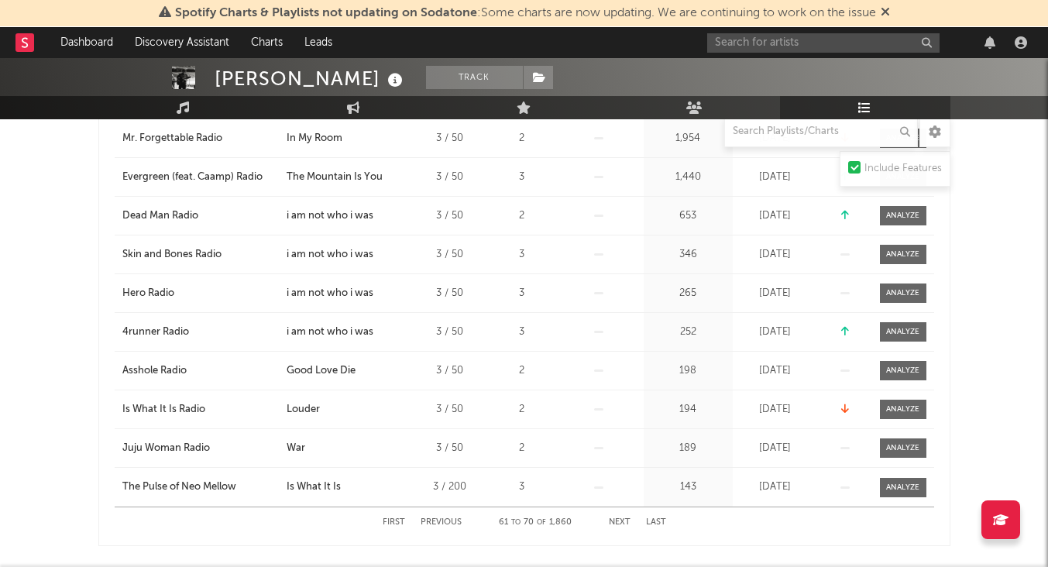
click at [621, 520] on button "Next" at bounding box center [620, 522] width 22 height 9
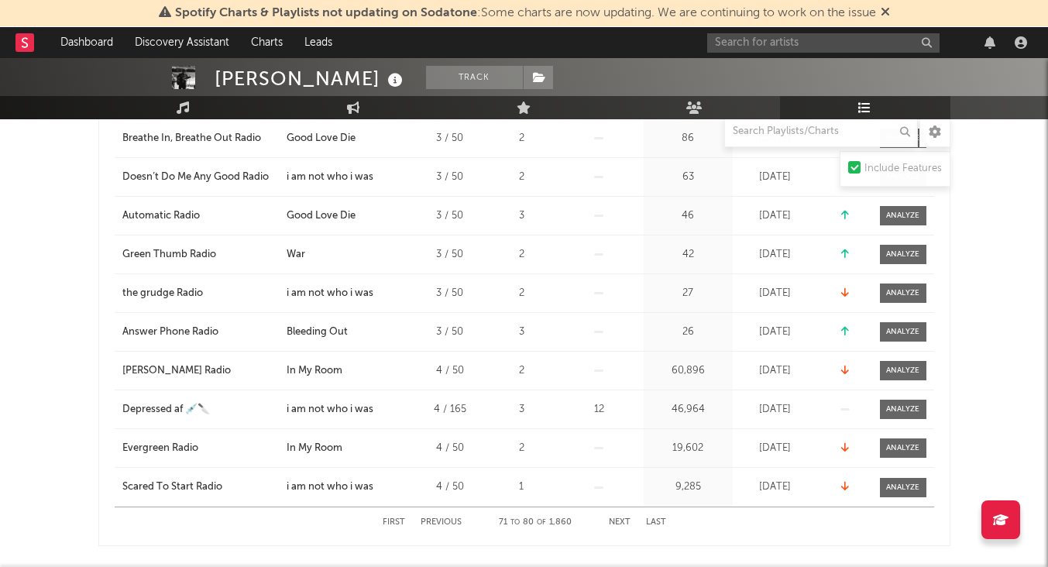
click at [621, 520] on button "Next" at bounding box center [620, 522] width 22 height 9
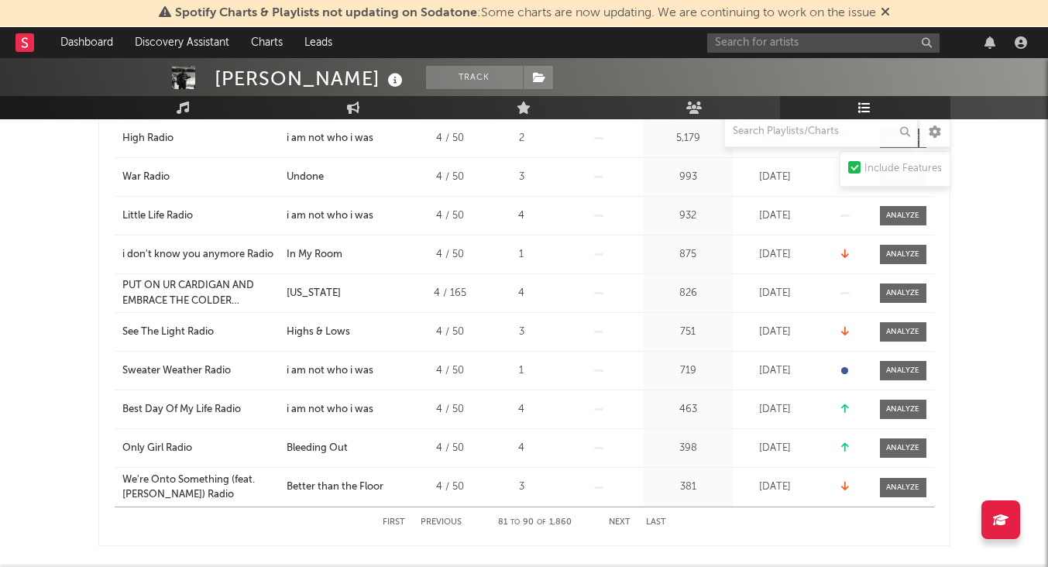
click at [621, 520] on button "Next" at bounding box center [620, 522] width 22 height 9
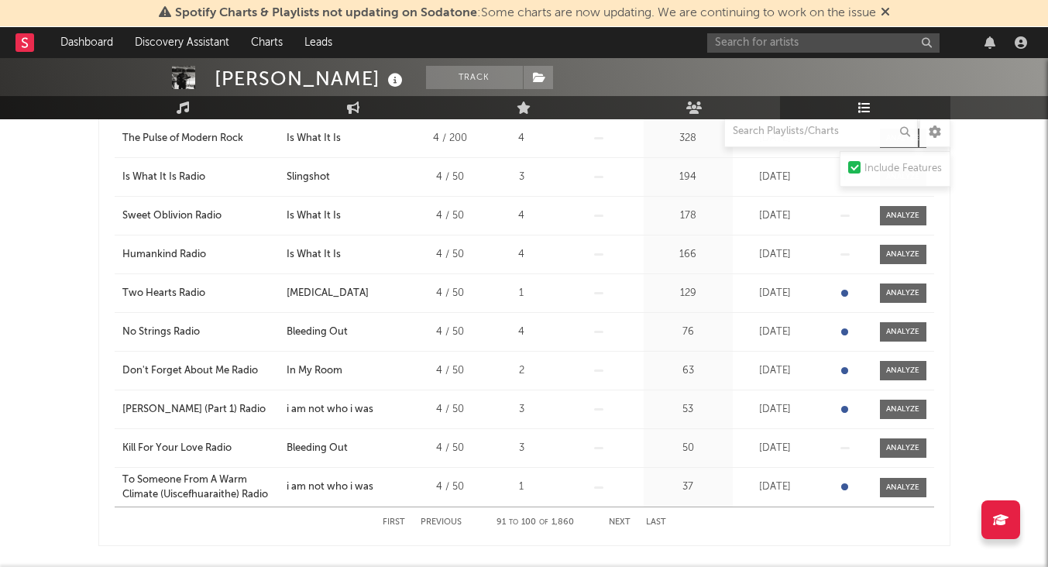
click at [621, 520] on button "Next" at bounding box center [620, 522] width 22 height 9
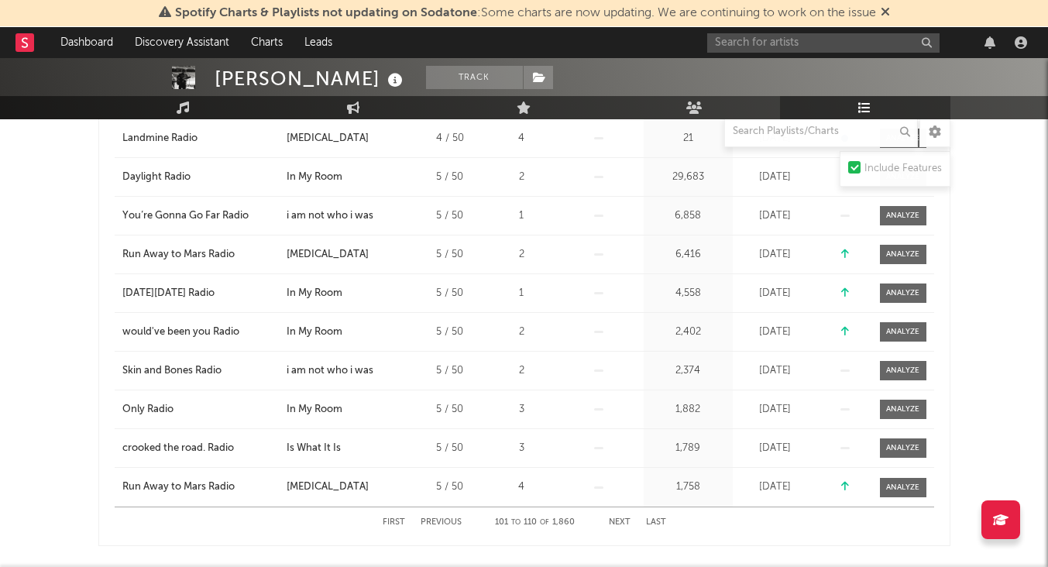
click at [621, 519] on button "Next" at bounding box center [620, 522] width 22 height 9
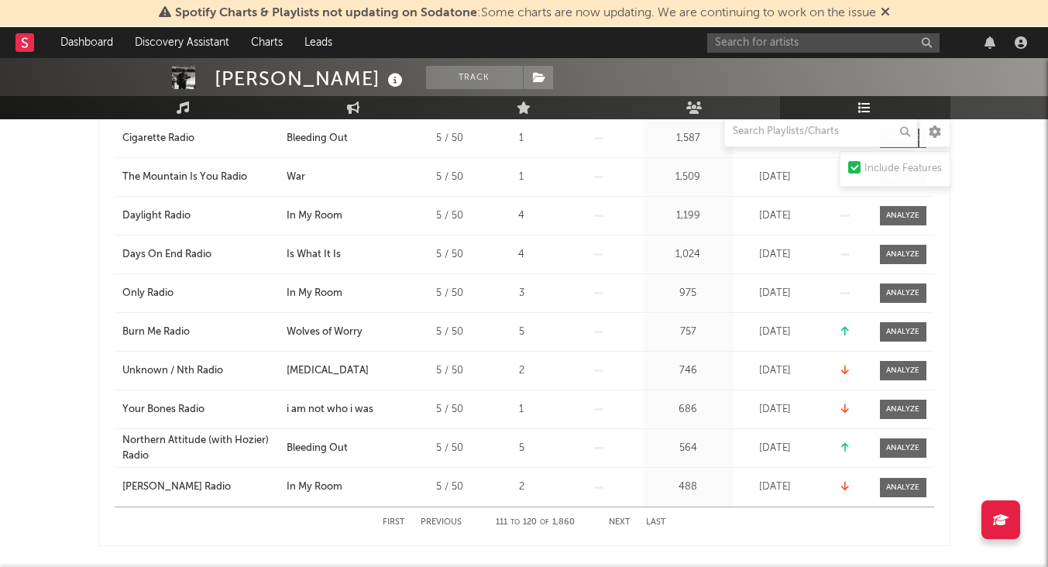
click at [621, 519] on button "Next" at bounding box center [620, 522] width 22 height 9
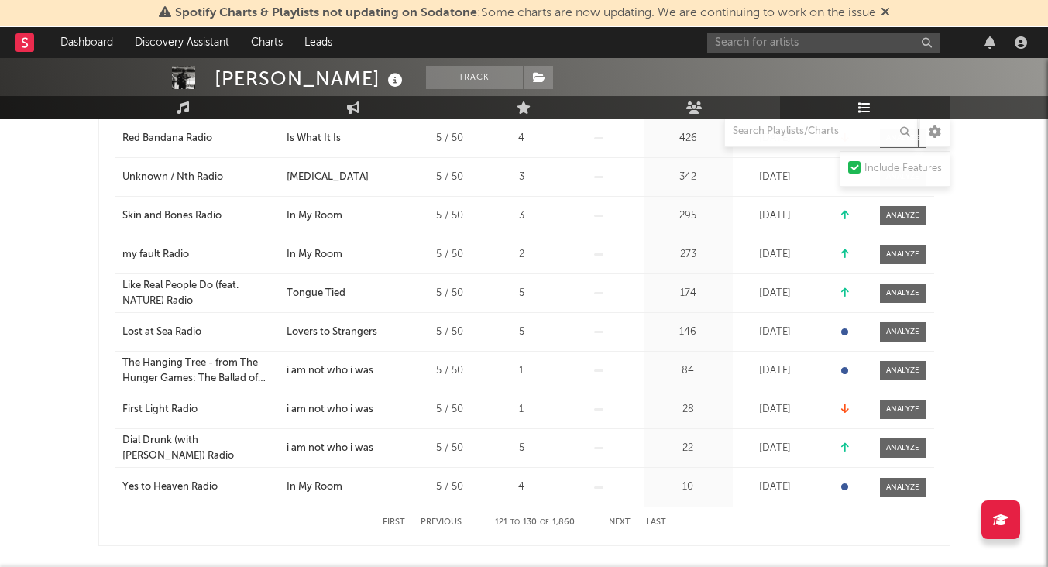
click at [621, 519] on button "Next" at bounding box center [620, 522] width 22 height 9
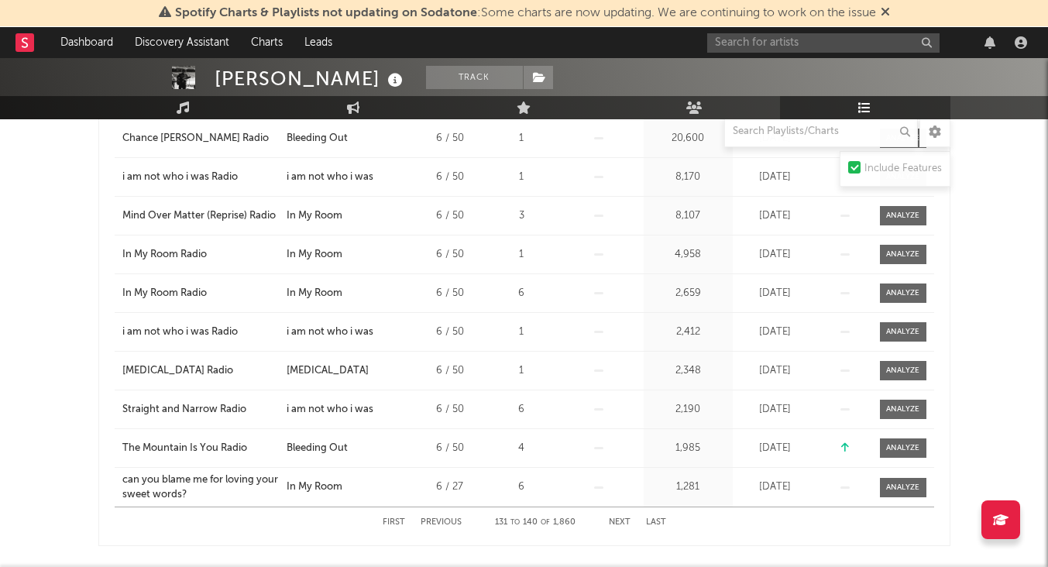
click at [621, 519] on button "Next" at bounding box center [620, 522] width 22 height 9
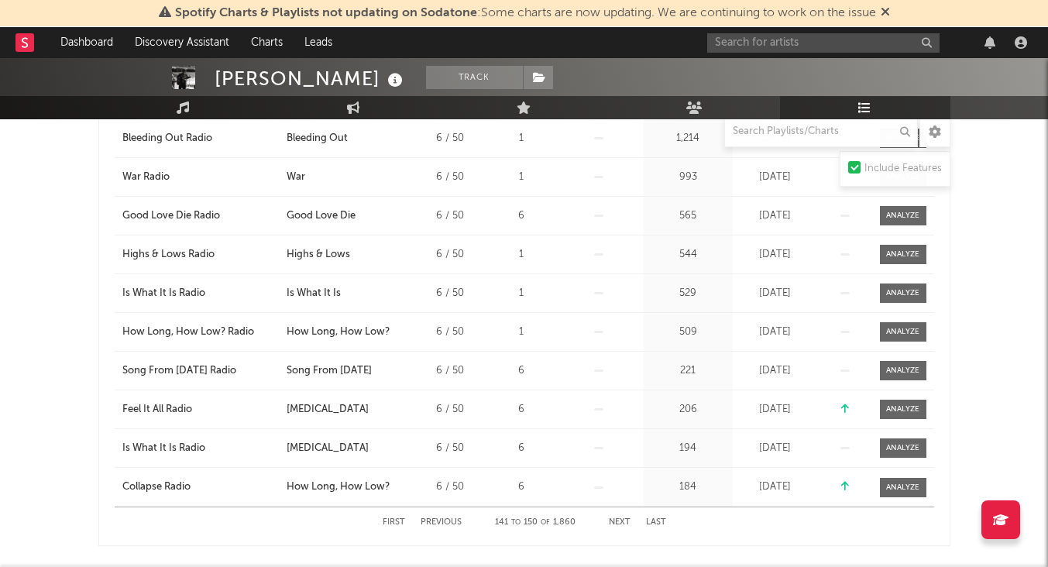
click at [621, 519] on button "Next" at bounding box center [620, 522] width 22 height 9
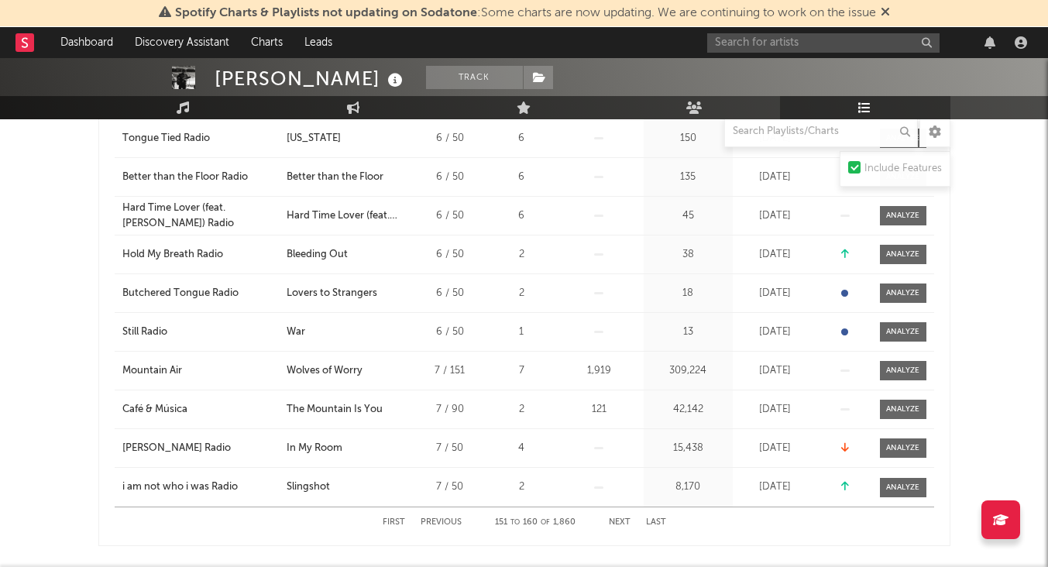
click at [621, 519] on button "Next" at bounding box center [620, 522] width 22 height 9
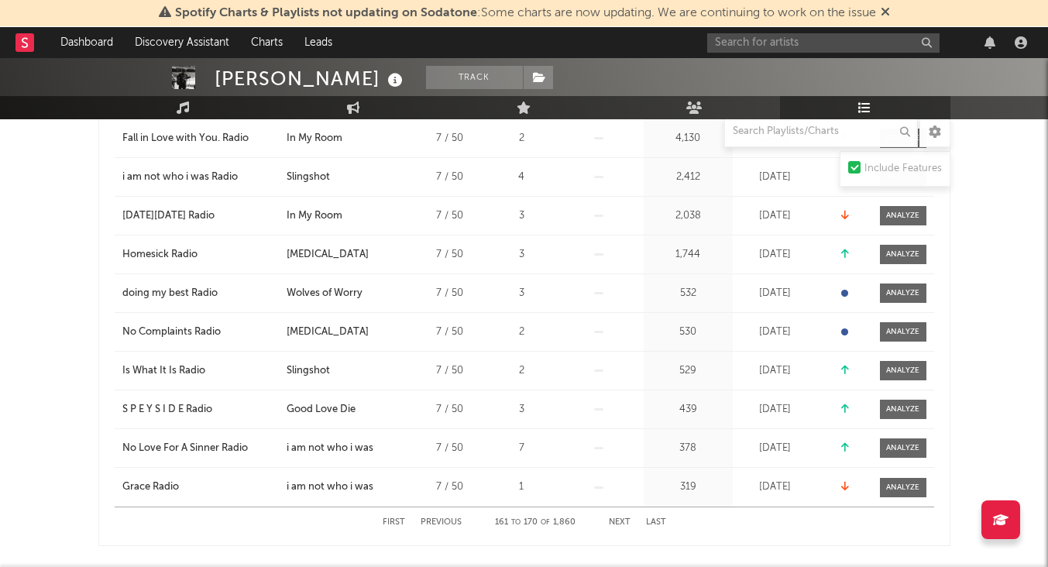
click at [621, 519] on button "Next" at bounding box center [620, 522] width 22 height 9
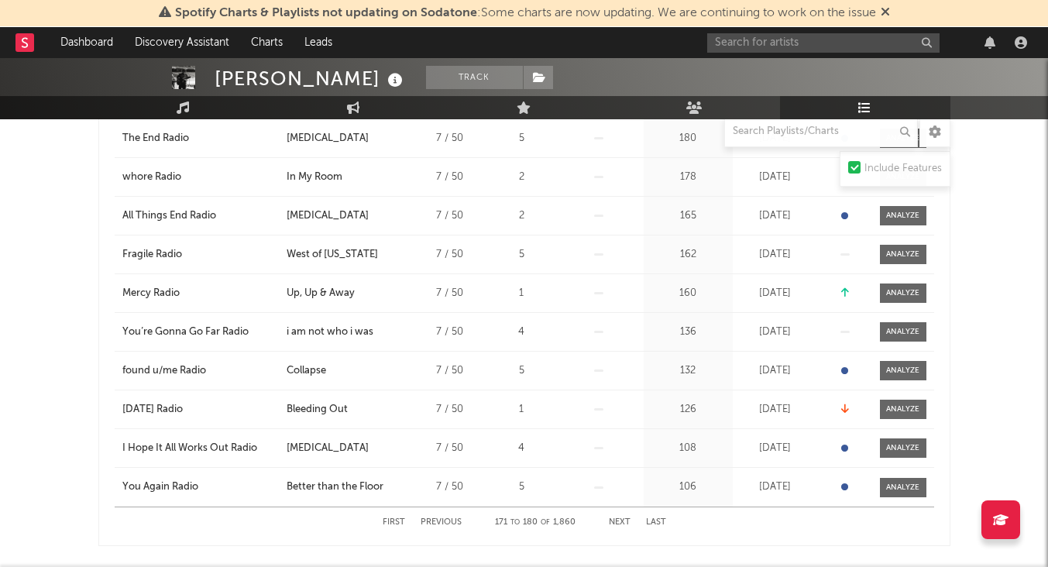
click at [427, 510] on div "First Previous 171 to 180 of 1,860 Next Last" at bounding box center [524, 522] width 283 height 30
click at [438, 521] on button "Previous" at bounding box center [440, 522] width 41 height 9
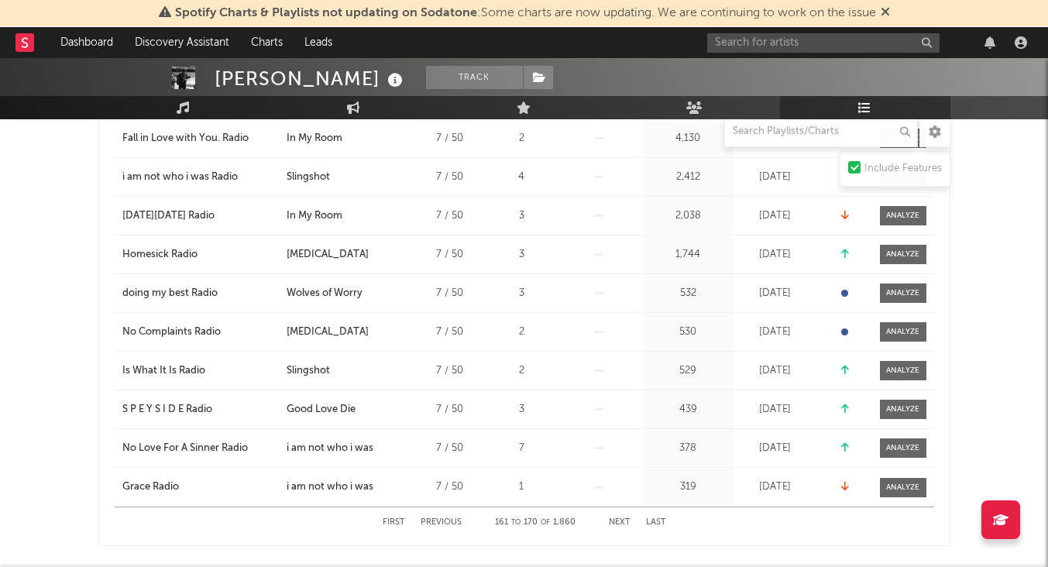
click at [438, 521] on button "Previous" at bounding box center [440, 522] width 41 height 9
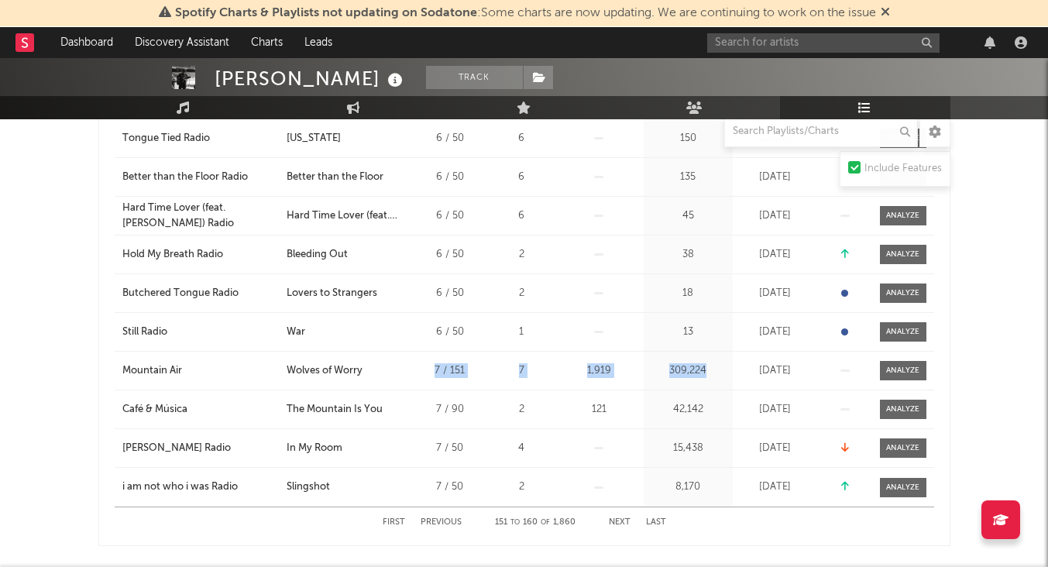
drag, startPoint x: 430, startPoint y: 372, endPoint x: 730, endPoint y: 364, distance: 300.6
click at [730, 364] on div "Playlist Mountain Air City Song Wolves of Worry Position 7 / 151 Peak Position …" at bounding box center [524, 371] width 819 height 38
click at [730, 364] on div "Playlist Followers 309,224" at bounding box center [688, 371] width 89 height 38
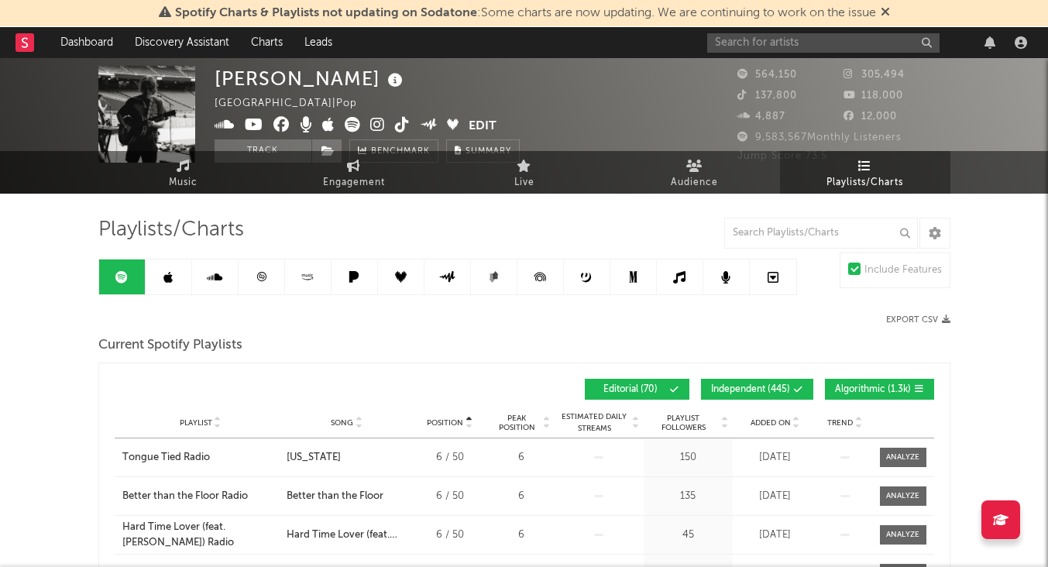
scroll to position [0, 0]
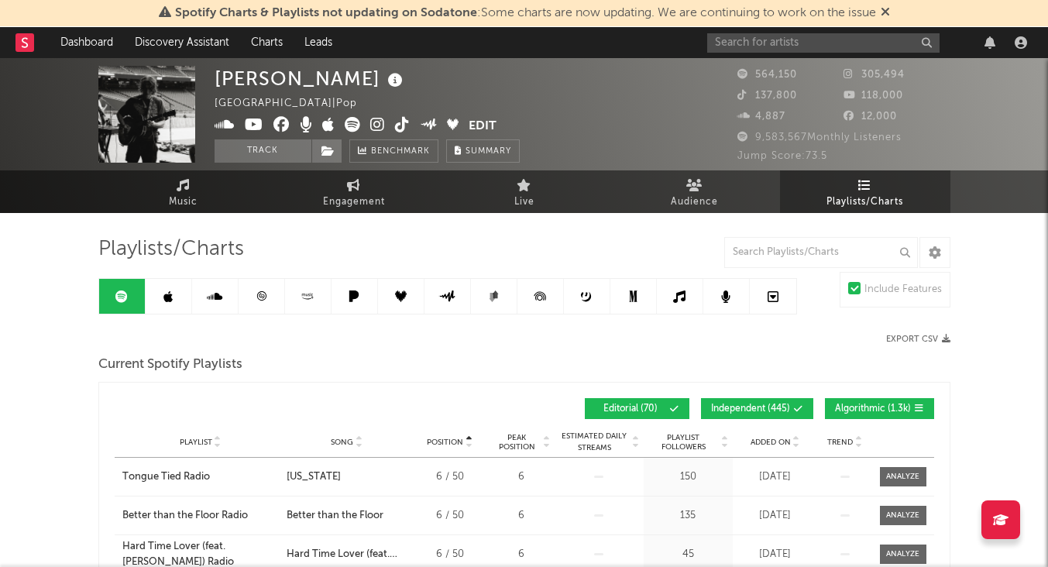
click at [24, 46] on icon at bounding box center [25, 42] width 6 height 10
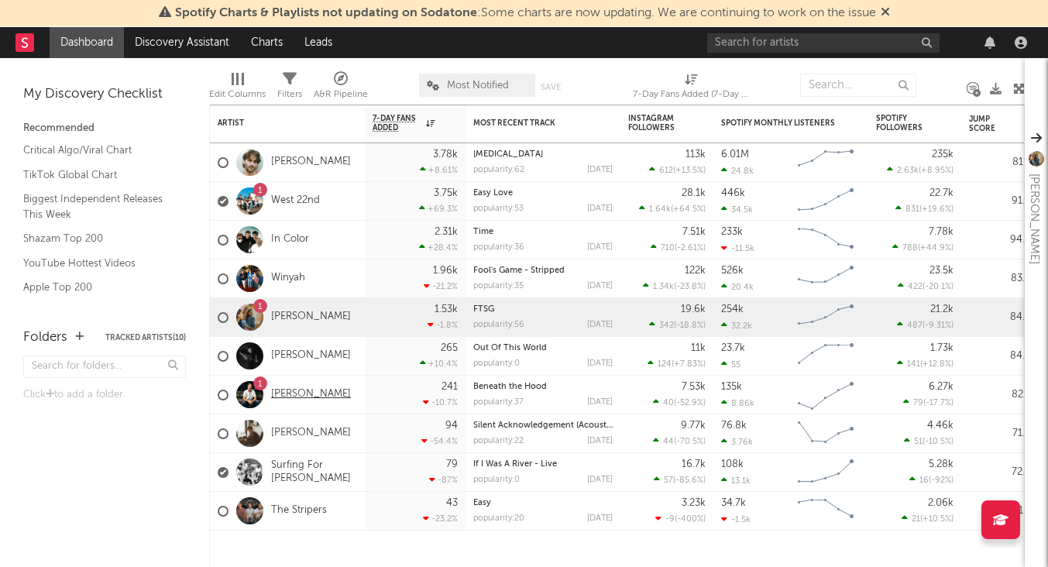
click at [279, 390] on link "[PERSON_NAME]" at bounding box center [311, 394] width 80 height 13
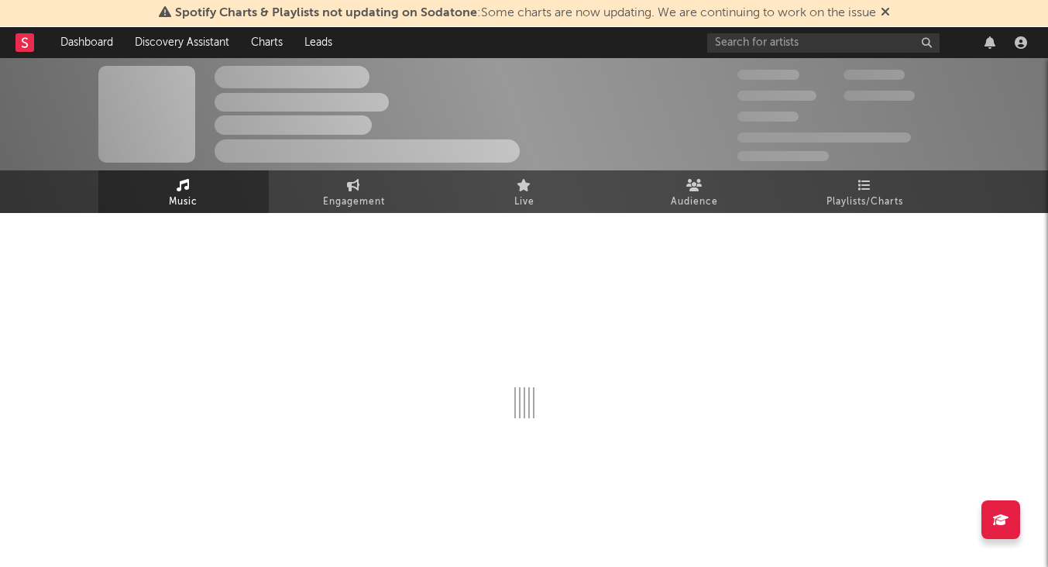
select select "6m"
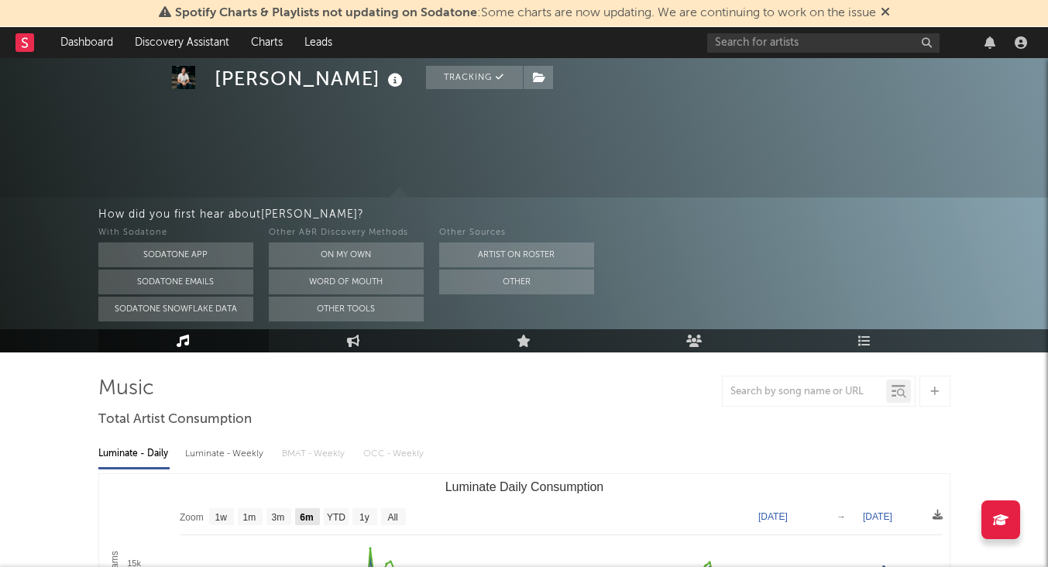
scroll to position [171, 0]
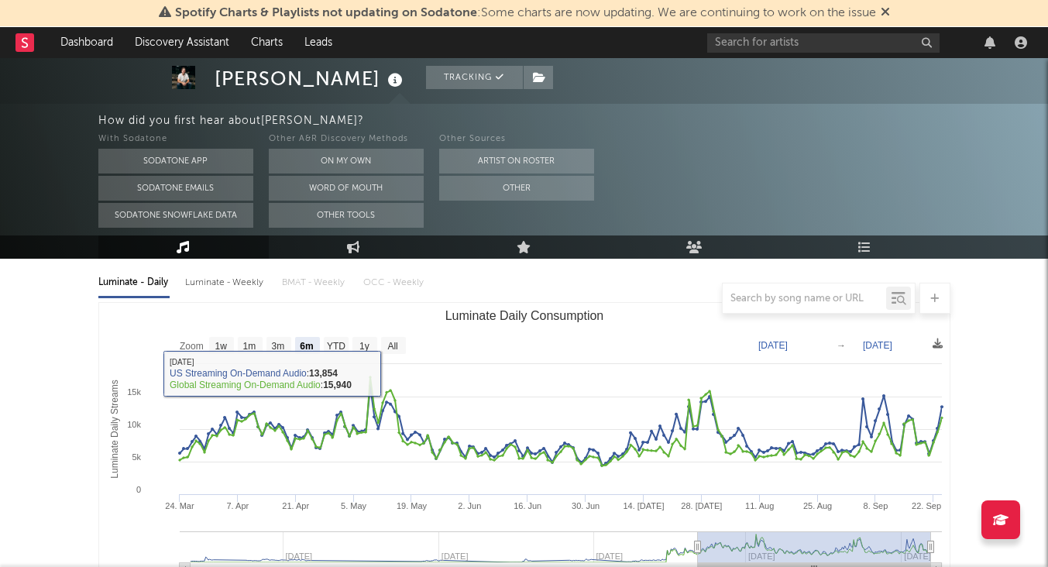
click at [248, 280] on div "Luminate - Weekly" at bounding box center [225, 282] width 81 height 26
select select "6m"
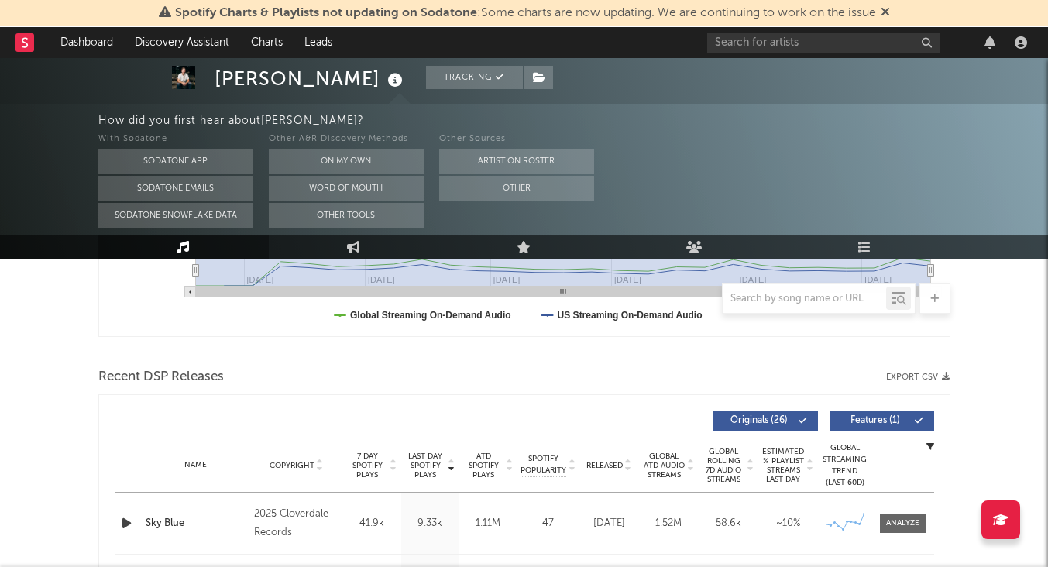
scroll to position [545, 0]
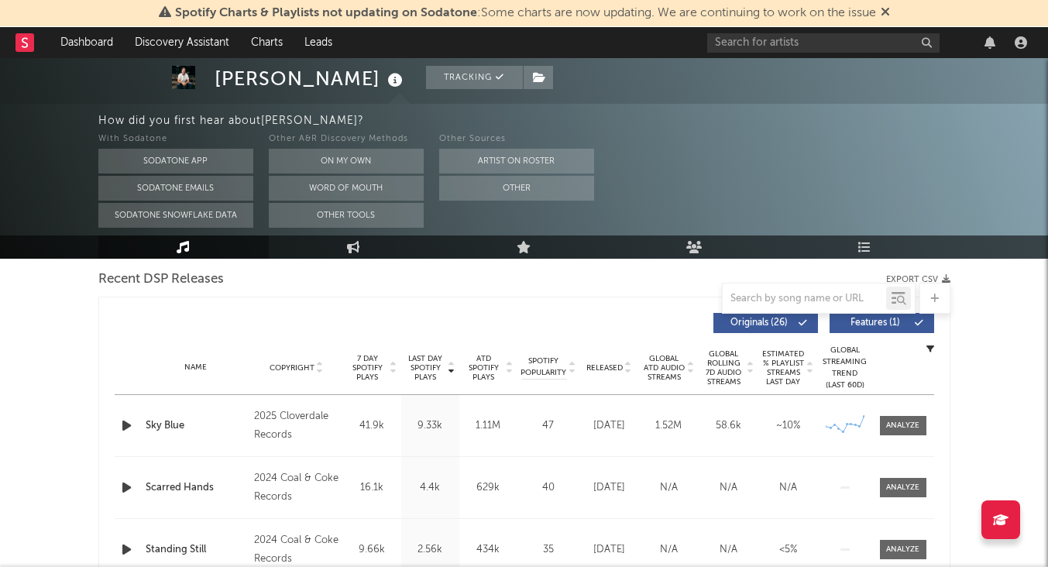
click at [482, 370] on span "ATD Spotify Plays" at bounding box center [483, 368] width 41 height 28
click at [383, 362] on span "7 Day Spotify Plays" at bounding box center [367, 368] width 41 height 28
click at [368, 364] on span "7 Day Spotify Plays" at bounding box center [367, 368] width 41 height 28
click at [372, 376] on span "7 Day Spotify Plays" at bounding box center [367, 368] width 41 height 28
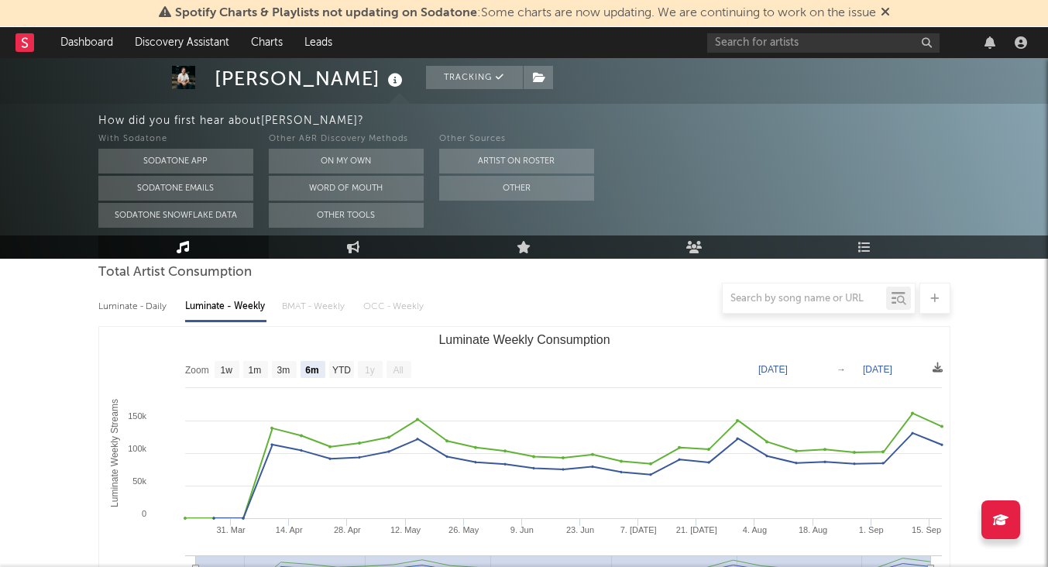
scroll to position [0, 0]
